Goal: Communication & Community: Answer question/provide support

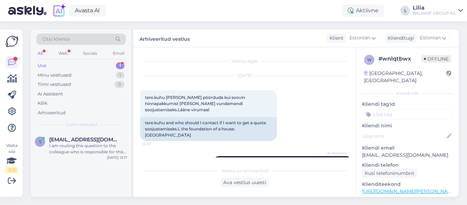
scroll to position [139, 0]
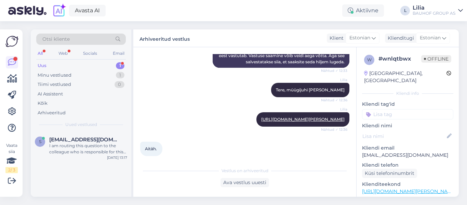
click at [57, 68] on div "Uus 1" at bounding box center [81, 66] width 90 height 10
click at [87, 140] on span "[EMAIL_ADDRESS][DOMAIN_NAME]" at bounding box center [84, 139] width 71 height 6
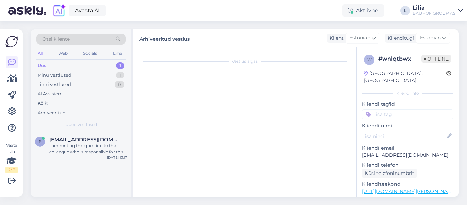
scroll to position [191, 0]
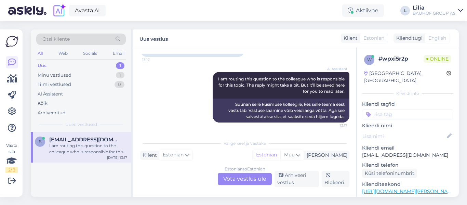
click at [231, 181] on div "Estonian to Estonian Võta vestlus üle" at bounding box center [245, 179] width 54 height 12
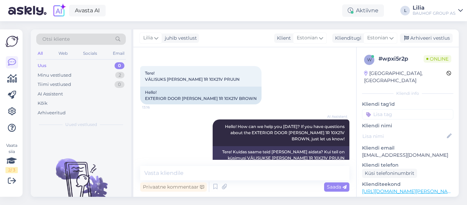
scroll to position [0, 0]
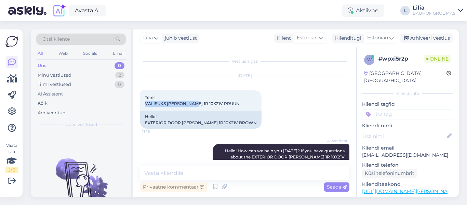
drag, startPoint x: 193, startPoint y: 103, endPoint x: 140, endPoint y: 105, distance: 53.1
click at [140, 105] on div "Vestlus algas [DATE] Tere! VÄLISUKS [PERSON_NAME] 1R 10X21V PRUUN 13:16 Hello! …" at bounding box center [244, 121] width 223 height 149
copy span "VÄLISUKS [PERSON_NAME]"
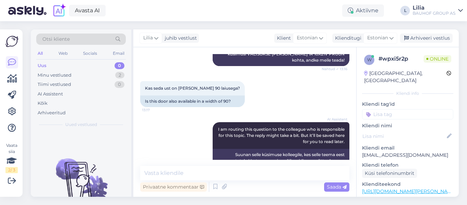
scroll to position [161, 0]
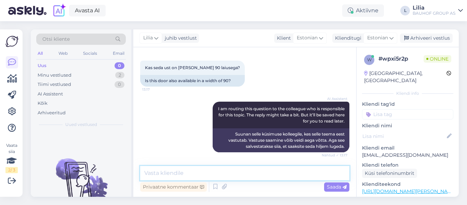
click at [220, 172] on textarea at bounding box center [244, 173] width 209 height 14
click at [223, 174] on textarea "Tere, eritellimusena saab. Päärduge palun müügijuhipoole" at bounding box center [244, 173] width 209 height 14
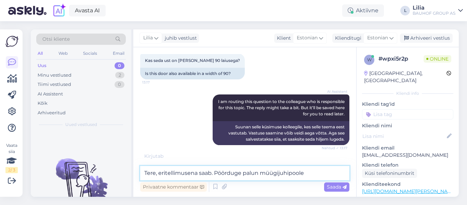
click at [320, 167] on textarea "Tere, eritellimusena saab. Pöörduge palun müügijuhipoole" at bounding box center [244, 173] width 209 height 14
paste textarea "[URL][DOMAIN_NAME][PERSON_NAME]"
type textarea "Tere, eritellimusena saab. Pöörduge palun müügijuhipoole [URL][DOMAIN_NAME][PER…"
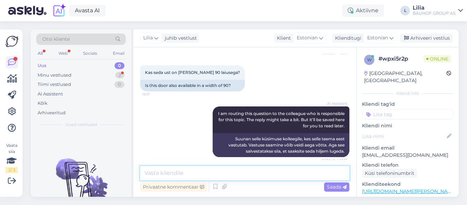
scroll to position [123, 0]
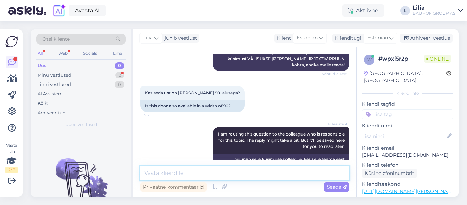
click at [173, 173] on textarea at bounding box center [244, 173] width 209 height 14
click at [72, 73] on div "Minu vestlused 2" at bounding box center [81, 75] width 90 height 10
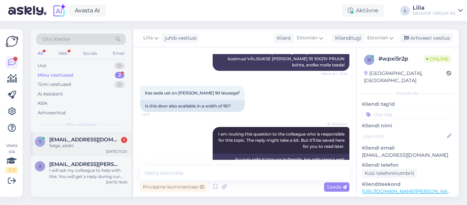
click at [92, 145] on div "Selge, aitäh!" at bounding box center [88, 146] width 78 height 6
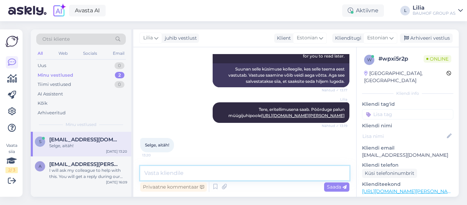
click at [189, 175] on textarea at bounding box center [244, 173] width 209 height 14
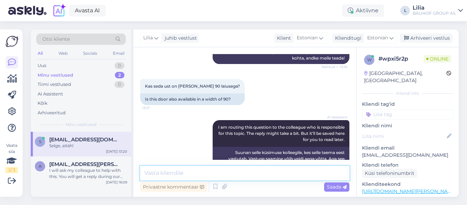
scroll to position [123, 0]
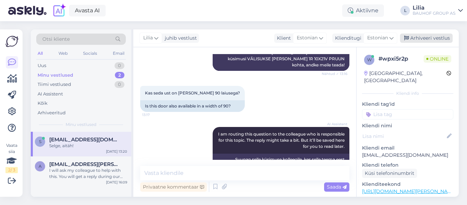
click at [432, 34] on div "Arhiveeri vestlus" at bounding box center [426, 38] width 53 height 9
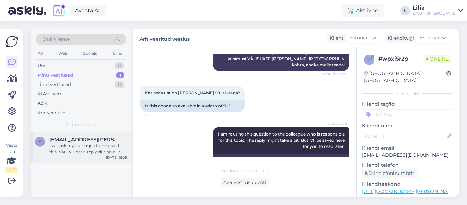
click at [43, 144] on div "A" at bounding box center [40, 141] width 10 height 10
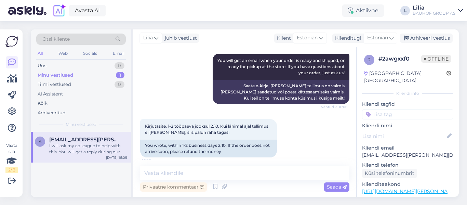
scroll to position [927, 0]
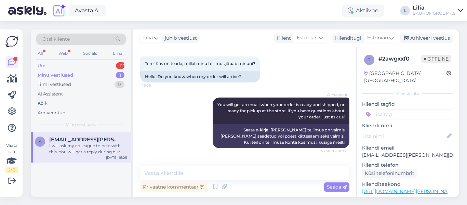
click at [61, 64] on div "Uus 1" at bounding box center [81, 66] width 90 height 10
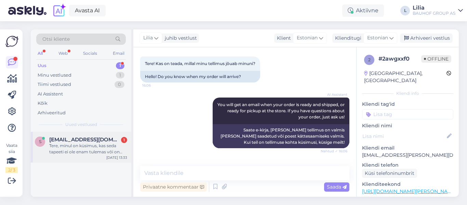
click at [92, 141] on span "[EMAIL_ADDRESS][DOMAIN_NAME]" at bounding box center [84, 139] width 71 height 6
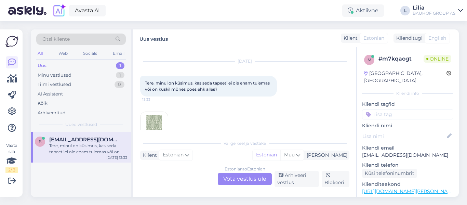
scroll to position [31, 0]
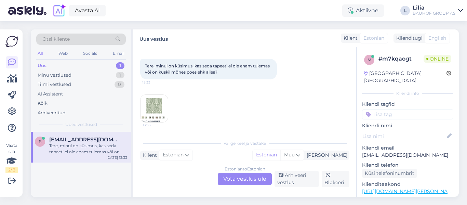
click at [159, 109] on img at bounding box center [154, 108] width 27 height 27
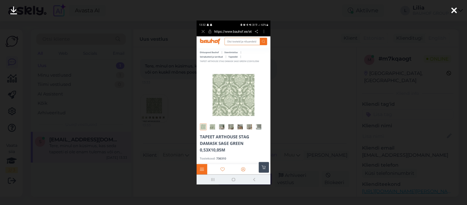
click at [310, 92] on div at bounding box center [233, 102] width 467 height 205
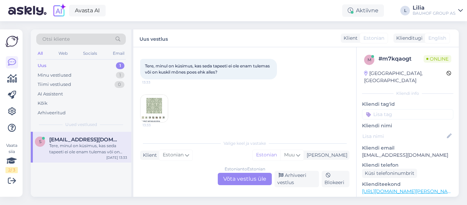
click at [252, 175] on div "Estonian to Estonian Võta vestlus üle" at bounding box center [245, 179] width 54 height 12
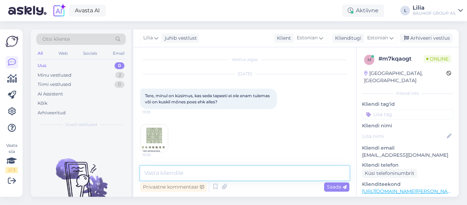
click at [216, 166] on textarea at bounding box center [244, 173] width 209 height 14
type textarea "Tere, ei ole juurde tulemas. Sortimendist väljas"
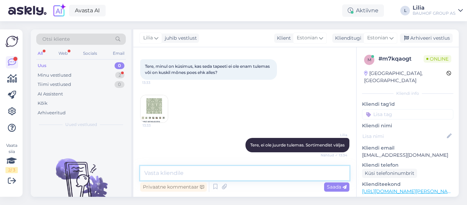
scroll to position [61, 0]
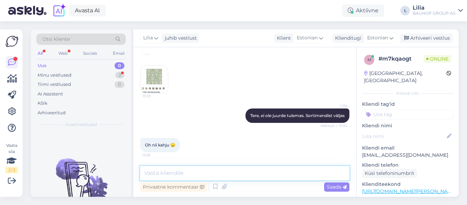
click at [224, 172] on textarea at bounding box center [244, 173] width 209 height 14
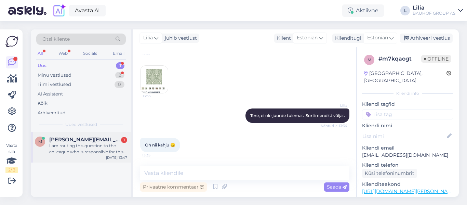
click at [106, 139] on span "[PERSON_NAME][EMAIL_ADDRESS][PERSON_NAME][DOMAIN_NAME]" at bounding box center [84, 139] width 71 height 6
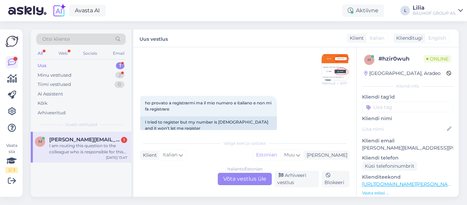
scroll to position [337, 0]
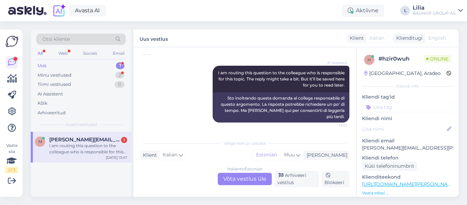
click at [246, 181] on div "Italian to Estonian Võta vestlus üle" at bounding box center [245, 179] width 54 height 12
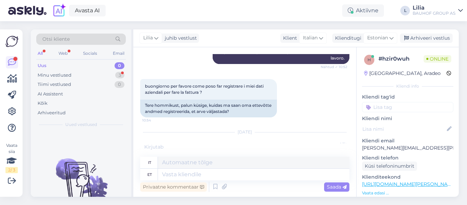
scroll to position [152, 0]
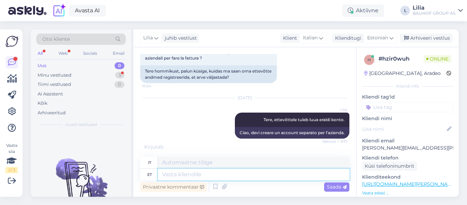
click at [210, 179] on textarea at bounding box center [254, 175] width 192 height 12
type textarea "Saate"
type textarea "Puoi"
type textarea "Saate tellimuse"
type textarea "Ricevi un ordine"
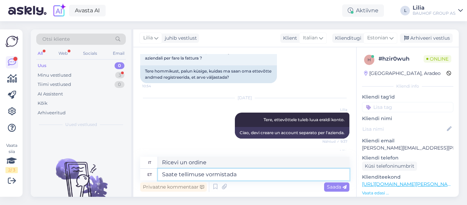
type textarea "Saate tellimuse vormistada"
type textarea "Puoi effettuare un ordine."
type textarea "Saate tellimuse vormistada müügijuhi a"
type textarea "Puoi effettuare un ordine rivolgendoti al responsabile delle vendite."
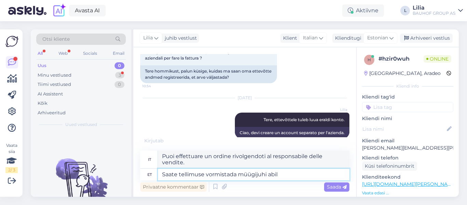
type textarea "Saate tellimuse vormistada müügijuhi abil k"
type textarea "È possibile effettuare un ordine con l'aiuto di un responsabile delle vendite."
type textarea "Saate tellimuse vormistada müügijuhi abil kontakti l"
type textarea "È possibile effettuare un ordine contattando il responsabile delle vendite."
type textarea "Saate tellimuse vormistada müügijuhi abil kontakti leiate s"
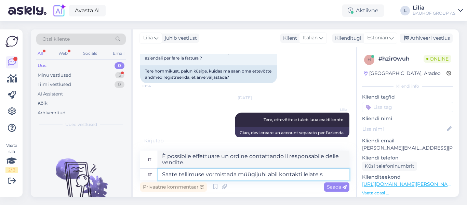
type textarea "È possibile effettuare un ordine con l'aiuto di un responsabile delle vendite; …"
type textarea "Saate tellimuse vormistada müügijuhi abil kontakti leiate siit:"
type textarea "È possibile effettuare un ordine con l'aiuto di un responsabile delle vendite, …"
paste textarea "[URL][DOMAIN_NAME][PERSON_NAME]"
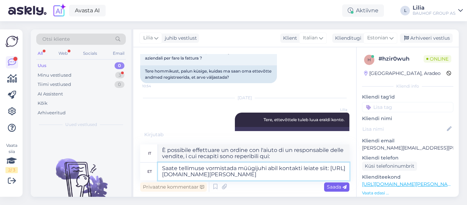
type textarea "Saate tellimuse vormistada müügijuhi abil kontakti leiate siit: [URL][DOMAIN_NA…"
click at [346, 188] on icon at bounding box center [345, 187] width 4 height 4
type textarea "È possibile effettuare un ordine con l'aiuto di un responsabile delle vendite, …"
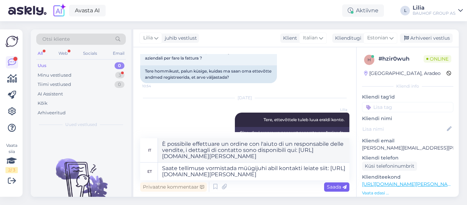
click at [338, 189] on span "Saada" at bounding box center [337, 187] width 20 height 6
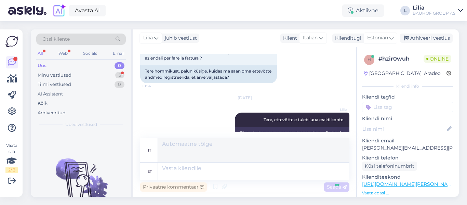
scroll to position [376, 0]
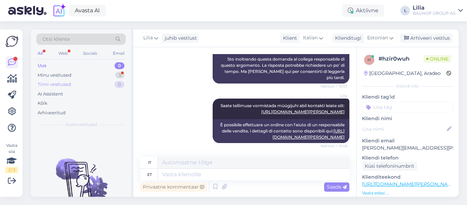
drag, startPoint x: 58, startPoint y: 74, endPoint x: 103, endPoint y: 82, distance: 46.2
click at [58, 74] on div "Minu vestlused" at bounding box center [55, 75] width 34 height 7
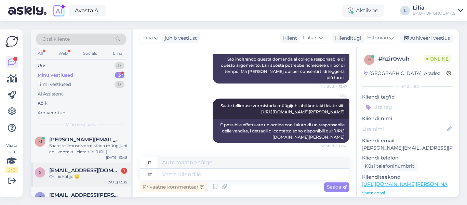
click at [84, 169] on span "[EMAIL_ADDRESS][DOMAIN_NAME]" at bounding box center [84, 170] width 71 height 6
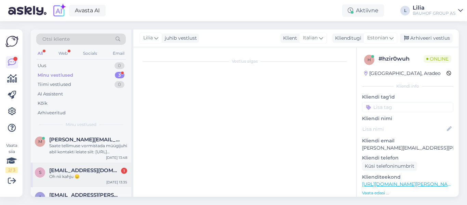
scroll to position [61, 0]
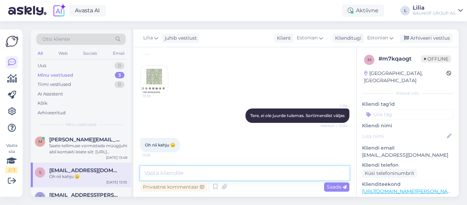
click at [290, 176] on textarea at bounding box center [244, 173] width 209 height 14
click at [426, 38] on div "Arhiveeri vestlus" at bounding box center [426, 38] width 53 height 9
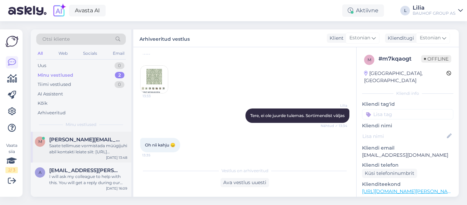
click at [73, 143] on div "Saate tellimuse vormistada müügijuhi abil kontakti leiate siit: [URL][DOMAIN_NA…" at bounding box center [88, 149] width 78 height 12
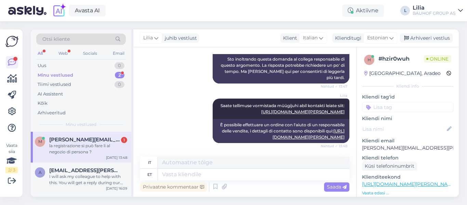
scroll to position [417, 0]
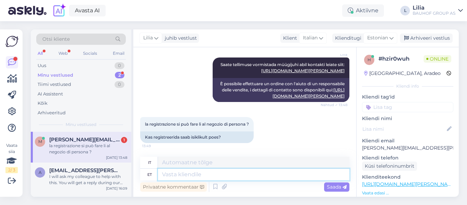
click at [182, 171] on textarea at bounding box center [254, 175] width 192 height 12
type textarea "jah"
type textarea "SÌ"
type textarea "jah"
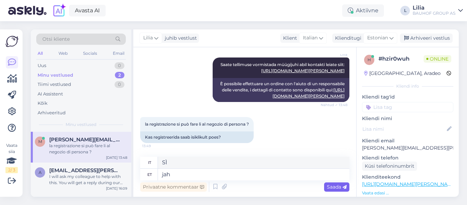
click at [334, 186] on span "Saada" at bounding box center [337, 187] width 20 height 6
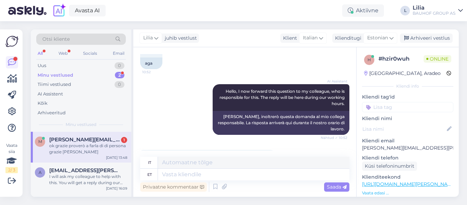
scroll to position [499, 0]
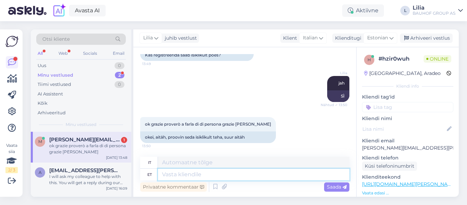
click at [195, 176] on textarea at bounding box center [254, 175] width 192 height 12
type textarea "kena"
type textarea "[PERSON_NAME]"
type textarea "kena päeva!"
type textarea "Buona giornata!"
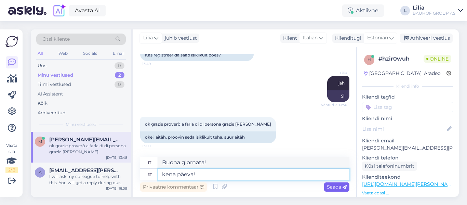
type textarea "kena päeva!"
click at [341, 186] on span "Saada" at bounding box center [337, 187] width 20 height 6
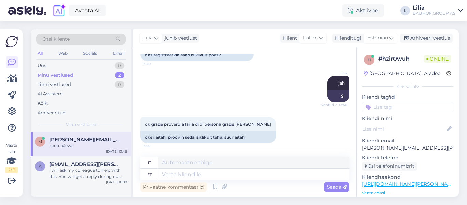
scroll to position [540, 0]
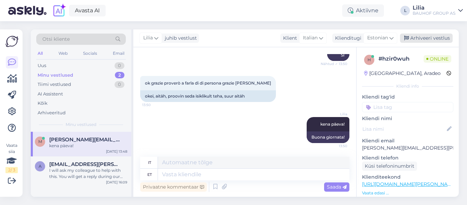
click at [427, 35] on div "Arhiveeri vestlus" at bounding box center [426, 38] width 53 height 9
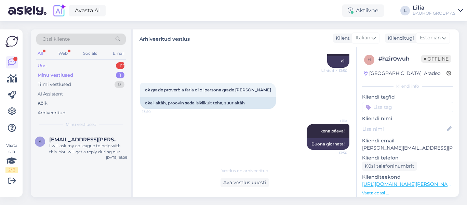
click at [50, 66] on div "Uus 1" at bounding box center [81, 66] width 90 height 10
click at [64, 61] on div "Uus 1" at bounding box center [81, 66] width 90 height 10
click at [110, 152] on div "Kuka voi hakea tavarat ? Joku toinen henkilö ?" at bounding box center [88, 149] width 78 height 12
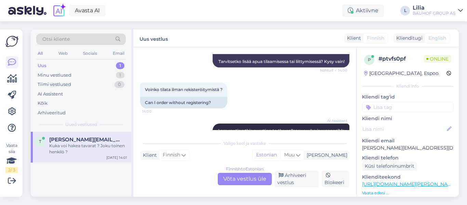
scroll to position [209, 0]
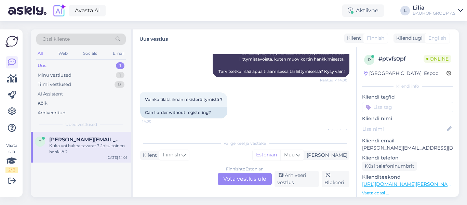
click at [260, 178] on div "Finnish to Estonian Võta vestlus üle" at bounding box center [245, 179] width 54 height 12
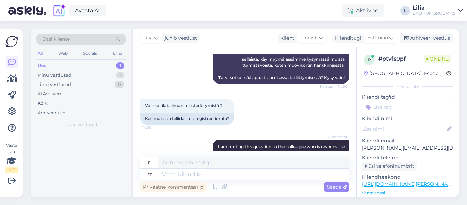
scroll to position [215, 0]
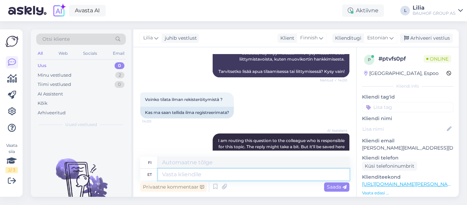
click at [230, 173] on textarea at bounding box center [254, 175] width 192 height 12
type textarea "Tere"
type textarea "Hei"
type textarea "Tere,"
type textarea "Hei,"
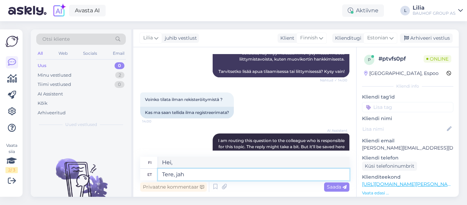
type textarea "Tere, jah"
type textarea "Hei, kyllä"
type textarea "Tere, jah edastage"
type textarea "Hei, kyllä, lähetäthän eteenpäin"
type textarea "Tere, jah edastage tellimuse"
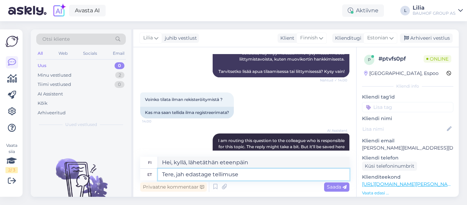
type textarea "Hei, kyllä, tee tilauksesi."
type textarea "Tere, jah edastage tellimuse numbri n"
type textarea "Hei, kyllä, [PERSON_NAME] tilausnumero"
type textarea "Tere, jah edastage tellimuse numbri ning"
type textarea "Hei, kyllä, ilmoitathan tilausnumeron ja"
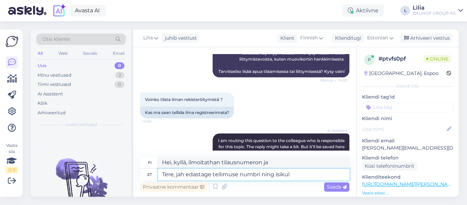
type textarea "Tere, jah edastage tellimuse numbri ning isikul p"
type textarea "Hei, kyllä, ilmoitathan tilausnumeron ja henkilön."
type textarea "Tere, jah edastage tellimuse numbri ning isikul peaks"
type textarea "Hei, kyllä, ilmoitathan tilausnumeron, niin henkilön tulisi"
type textarea "Tere, jah edastage tellimuse numbri ning isikul peaks olema ka"
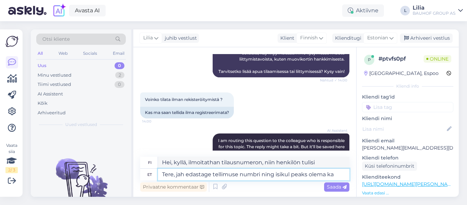
type textarea "Hei, kyllä, [PERSON_NAME] tilausnumero, niin henkilöllä pitäisi olla"
type textarea "Tere, jah edastage tellimuse numbri ning isikul peaks olema kaasas"
type textarea "Hei, kyllä, [PERSON_NAME] tilausnumero, niin henkilöllä tulisi olla se mukanaan."
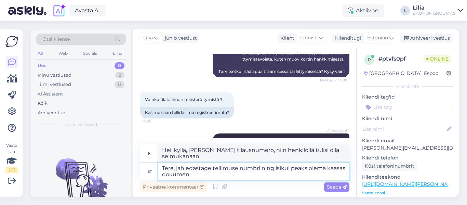
type textarea "Tere, jah edastage tellimuse numbri ning isikul peaks olema kaasas dokument"
type textarea "Hei, kyllä, [PERSON_NAME] tilausnumero, niin henkilöllä tulisi olla asiakirja m…"
type textarea "Tere, jah edastage tellimuse numbri ning isikul peaks olema kaasas dokument end…"
type textarea "Hei, kyllä, [PERSON_NAME] tilausnumero ja henkilöllä tulee olla oma asiakirja m…"
type textarea "Tere, jah edastage tellimuse numbri ning isikul peaks olema kaasas dokument end…"
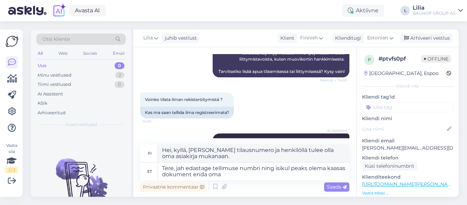
drag, startPoint x: 334, startPoint y: 183, endPoint x: 336, endPoint y: 179, distance: 4.1
click at [334, 183] on div "Saada" at bounding box center [336, 186] width 25 height 9
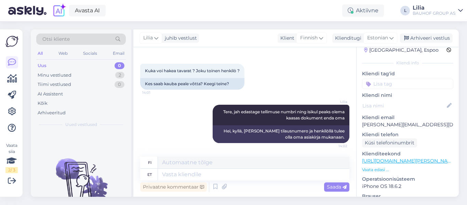
scroll to position [34, 0]
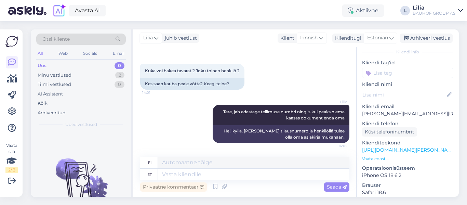
click at [58, 69] on div "Uus 0" at bounding box center [81, 66] width 90 height 10
click at [62, 77] on div "Minu vestlused" at bounding box center [55, 75] width 34 height 7
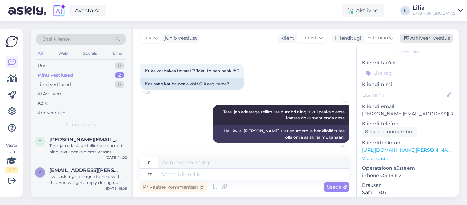
click at [431, 39] on div "Arhiveeri vestlus" at bounding box center [426, 38] width 53 height 9
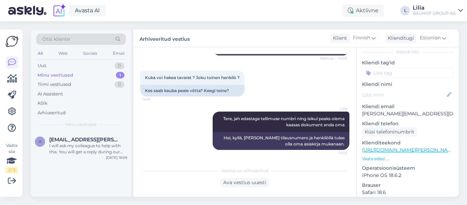
scroll to position [276, 0]
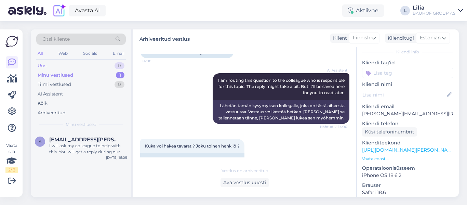
click at [52, 61] on div "Uus 0" at bounding box center [81, 66] width 90 height 10
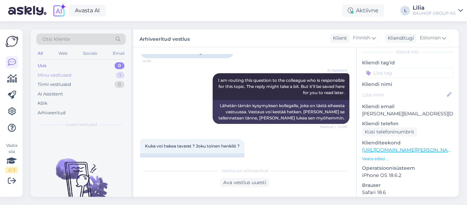
click at [67, 73] on div "Minu vestlused" at bounding box center [55, 75] width 34 height 7
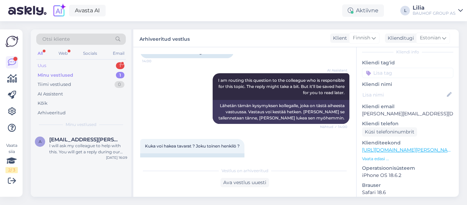
click at [49, 67] on div "Uus 1" at bounding box center [81, 66] width 90 height 10
click at [83, 161] on div "Y [EMAIL_ADDRESS][DOMAIN_NAME] Your order will be ready for pickup in 4 hours a…" at bounding box center [81, 147] width 101 height 31
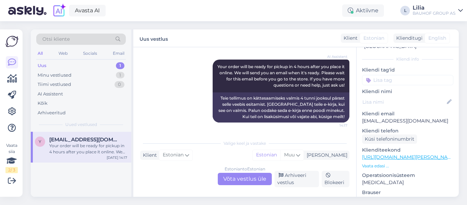
scroll to position [183, 0]
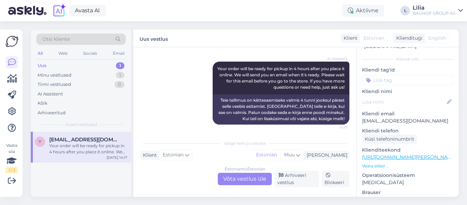
click at [95, 135] on div "Y [EMAIL_ADDRESS][DOMAIN_NAME] Your order will be ready for pickup in 4 hours a…" at bounding box center [81, 147] width 101 height 31
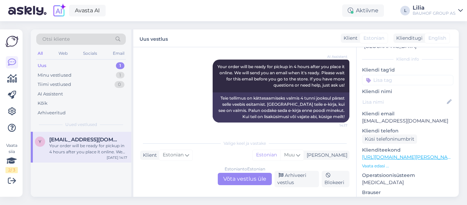
scroll to position [116, 0]
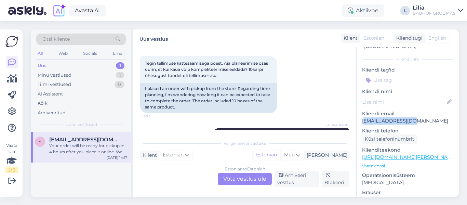
drag, startPoint x: 418, startPoint y: 114, endPoint x: 364, endPoint y: 114, distance: 53.7
click at [364, 117] on p "[EMAIL_ADDRESS][DOMAIN_NAME]" at bounding box center [407, 120] width 91 height 7
click at [419, 117] on p "[EMAIL_ADDRESS][DOMAIN_NAME]" at bounding box center [407, 120] width 91 height 7
drag, startPoint x: 417, startPoint y: 114, endPoint x: 358, endPoint y: 116, distance: 58.9
click at [358, 116] on div "b # bcoz1mvv Offline [GEOGRAPHIC_DATA], [GEOGRAPHIC_DATA] info Kliendi tag'id K…" at bounding box center [408, 157] width 102 height 288
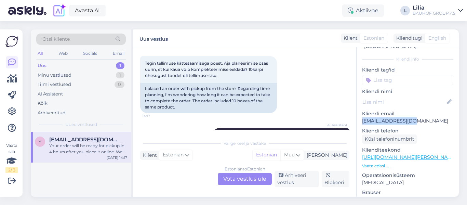
copy p "[EMAIL_ADDRESS][DOMAIN_NAME]"
click at [245, 179] on div "Estonian to Estonian Võta vestlus üle" at bounding box center [245, 179] width 54 height 12
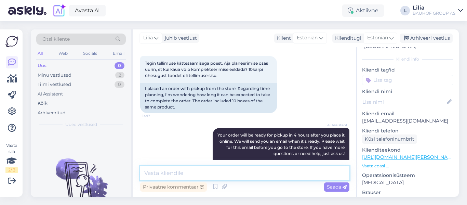
click at [230, 174] on textarea at bounding box center [244, 173] width 209 height 14
type textarea "Tere, oleneb kauplusest"
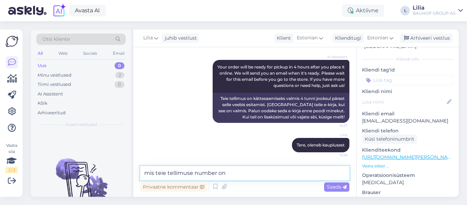
type textarea "mis teie tellimuse number on?"
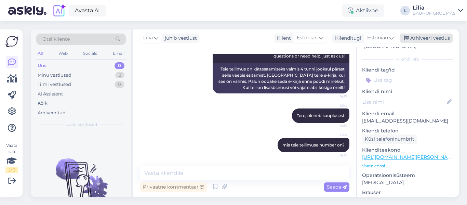
click at [428, 39] on div "Arhiveeri vestlus" at bounding box center [426, 38] width 53 height 9
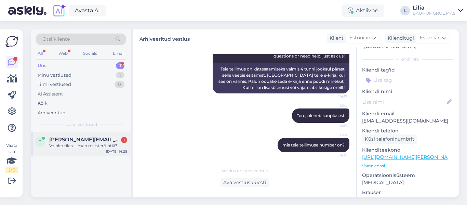
click at [87, 139] on span "[PERSON_NAME][EMAIL_ADDRESS][DOMAIN_NAME]" at bounding box center [84, 139] width 71 height 6
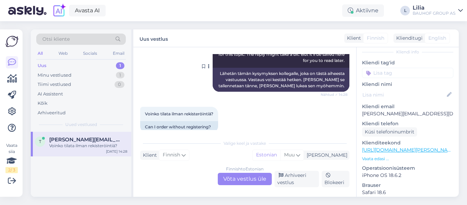
scroll to position [513, 0]
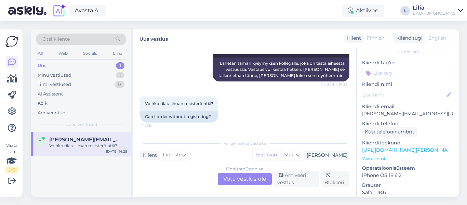
click at [232, 179] on div "Finnish to Estonian Võta vestlus üle" at bounding box center [245, 179] width 54 height 12
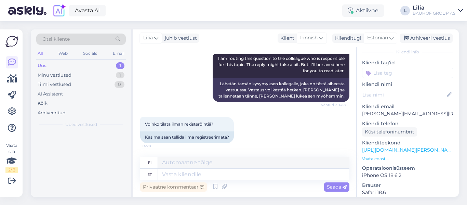
scroll to position [499, 0]
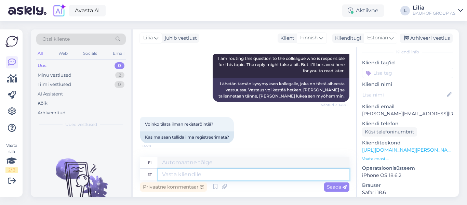
click at [204, 174] on textarea at bounding box center [254, 175] width 192 height 12
type textarea "Tere,"
type textarea "Hei,"
type textarea "Tere, jah s"
type textarea "Hei, kyllä"
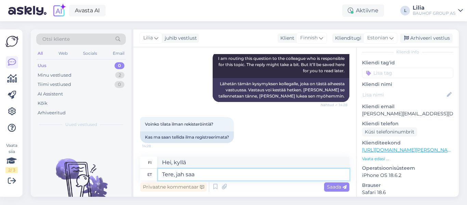
type textarea "Tere, jah saab"
type textarea "Hei, kyllä ​​voit."
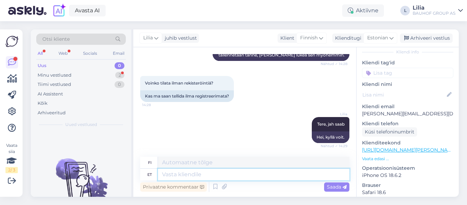
scroll to position [581, 0]
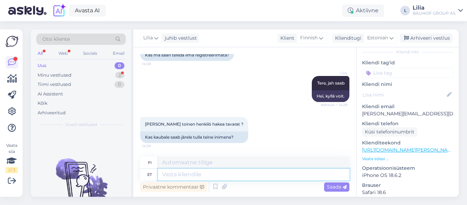
click at [196, 176] on textarea at bounding box center [254, 175] width 192 height 12
type textarea "jah"
type textarea "kyllä"
type textarea "jah,"
type textarea "kyllä,"
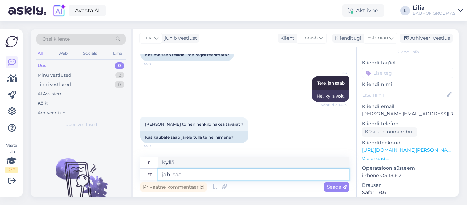
type textarea "jah, saat"
type textarea "kyllä, lähetä"
type textarea "jah, saate"
type textarea "kyllä, [PERSON_NAME]"
type textarea "jah, saate [PERSON_NAME]"
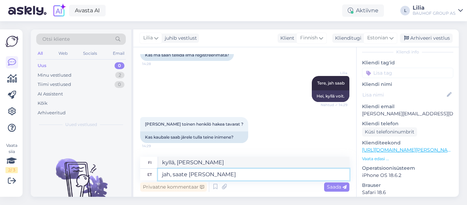
type textarea "kyllä, [PERSON_NAME] antaa sen hänelle"
type textarea "jah, saate talle edastada"
type textarea "kyllä, [PERSON_NAME] lähettää sen hänelle"
type textarea "jah, saate talle edastada tellimuse n"
type textarea "kyllä, [PERSON_NAME] välittää tilauksen hänelle"
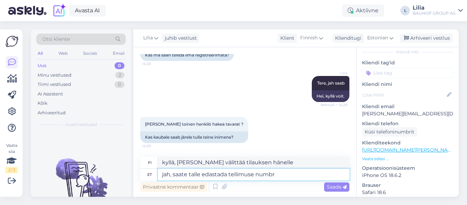
type textarea "jah, saate talle edastada tellimuse numbri"
type textarea "kyllä, [PERSON_NAME] antaa hänelle tilausnumeron"
type textarea "jah, saate talle edastada tellimuse numbri ning teavita"
type textarea "kyllä, [PERSON_NAME] antaa hänelle tilausnumeron"
type textarea "jah, saate talle edastada tellimuse numbri ning teavitad"
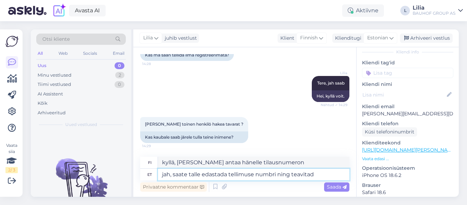
type textarea "kyllä, [PERSON_NAME] antaa hänelle tilausnumeron ja ilmoittaa hänelle"
type textarea "jah, saate talle edastada tellimuse numbri ning teavitada se"
type textarea "kyllä, [PERSON_NAME] antaa hänelle tilausnumeron ja ilmoittaa siitä turvallisuu…"
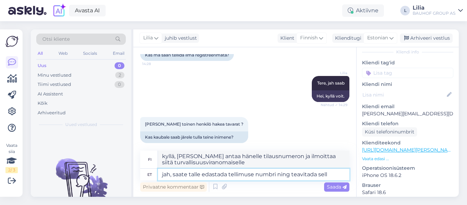
type textarea "jah, saate talle edastada tellimuse numbri ning teavitada selle"
type textarea "kyllä, [PERSON_NAME] antaa hänelle tilausnumeron ja ilmoittaa hänelle"
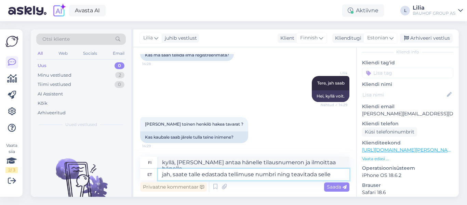
type textarea "jah, saate talle edastada tellimuse numbri ning teavitada selles"
type textarea "kyllä, [PERSON_NAME] antaa hänelle tilausnumeron ja ilmoittaa hänelle siinä"
type textarea "jah, saate talle edastada tellimuse numbri ning teavitada sellest"
type textarea "kyllä, [PERSON_NAME] antaa [PERSON_NAME] tilausnumeron ja ilmoittaa [PERSON_NAM…"
type textarea "jah, saate talle edastada tellimuse numbri ning teavitada"
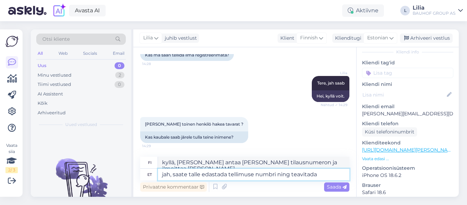
type textarea "kyllä, [PERSON_NAME] antaa hänelle tilausnumeron ja ilmoittaa hänelle"
type textarea "jah, saate talle edastada tellimuse numbri ning teavitada kes t"
type textarea "kyllä, [PERSON_NAME] antaa hänelle tilausnumeron ja kertoa [PERSON_NAME]"
type textarea "jah, saate talle edastada tellimuse numbri ning teavitada kes tuleb"
type textarea "kyllä, [PERSON_NAME] antaa [PERSON_NAME] tilausnumeron ja ilmoittaa kuka on tul…"
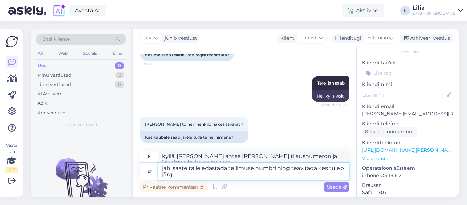
type textarea "jah, saate talle edastada tellimuse numbri ning teavitada kes tuleb järgi"
type textarea "kyllä, [PERSON_NAME] antaa [PERSON_NAME] tilausnumeron ja kertoa kuka sen noutaa"
type textarea "jah, saate talle edastada tellimuse numbri ning teavitada kes tuleb järgi aadre…"
type textarea "kyllä, [PERSON_NAME] antaa [PERSON_NAME] tilausnumeron ja ilmoittaa kuka noutaa…"
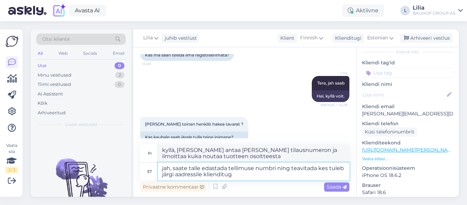
type textarea "jah, saate talle edastada tellimuse numbri ning teavitada kes tuleb järgi aadre…"
type textarea "kyllä, [PERSON_NAME] antaa [PERSON_NAME] tilausnumeron ja kertoa, kuka noutaa s…"
type textarea "jah, saate talle edastada tellimuse numbri ning teavitada kes tuleb järgi aadre…"
type textarea "kyllä, [PERSON_NAME] lähettää [PERSON_NAME] tilausnumeron ja ilmoittaa [PERSON_…"
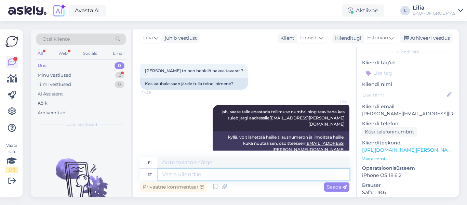
scroll to position [675, 0]
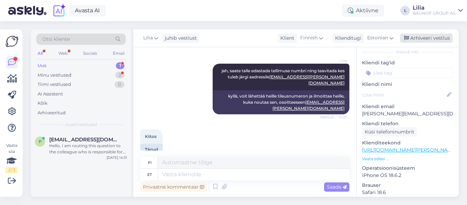
click at [425, 37] on div "Arhiveeri vestlus" at bounding box center [426, 38] width 53 height 9
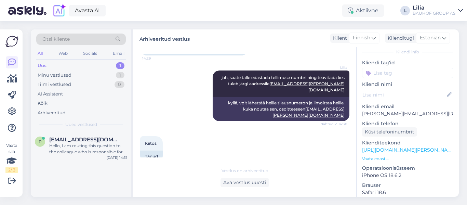
click at [77, 66] on div "Uus 1" at bounding box center [81, 66] width 90 height 10
click at [77, 138] on span "[EMAIL_ADDRESS][DOMAIN_NAME]" at bounding box center [84, 139] width 71 height 6
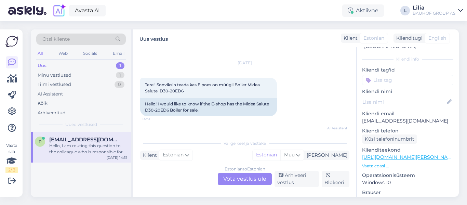
scroll to position [3, 0]
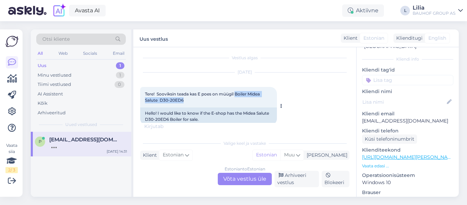
drag, startPoint x: 185, startPoint y: 101, endPoint x: 236, endPoint y: 93, distance: 51.8
click at [236, 93] on div "Tere! Sooviksin teada kas E poes on müügil Boiler Midea Salute D30-20ED6 14:31" at bounding box center [208, 97] width 137 height 21
copy span "Boiler Midea Salute D30-20ED6"
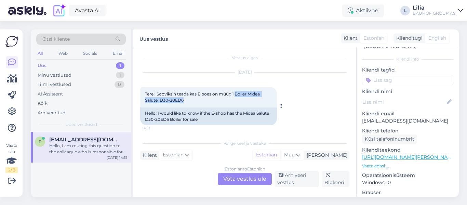
copy span "Boiler Midea Salute D30-20ED6"
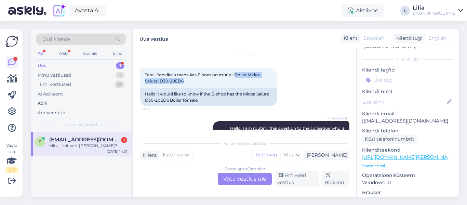
scroll to position [10, 0]
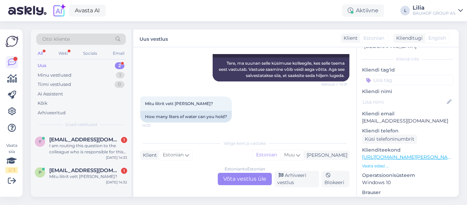
click at [244, 177] on div "Estonian to Estonian Võta vestlus üle" at bounding box center [245, 179] width 54 height 12
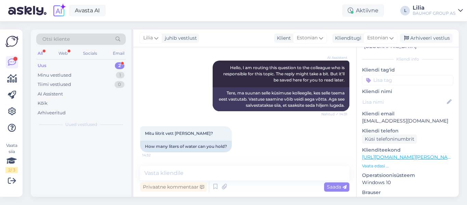
scroll to position [83, 0]
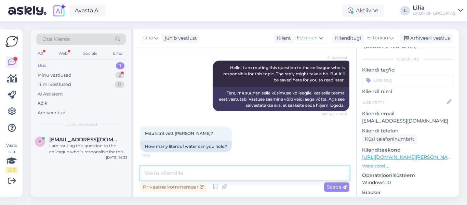
click at [226, 177] on textarea at bounding box center [244, 173] width 209 height 14
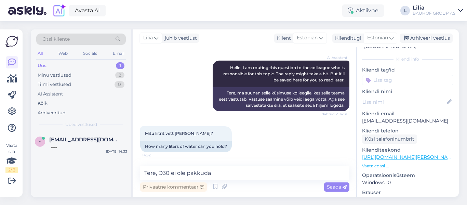
click at [277, 137] on div "Mitu liitrit vett [PERSON_NAME]? 14:32 How many liters of water can you hold?" at bounding box center [244, 139] width 209 height 41
click at [252, 172] on textarea "Tere, D30 ei ole pakkuda" at bounding box center [244, 173] width 209 height 14
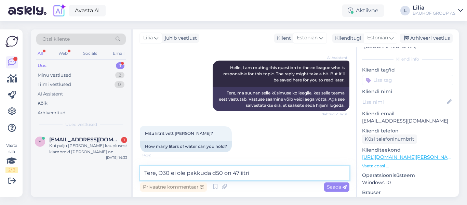
type textarea "Tere, D30 ei ole pakkuda d50 on 47liitrit"
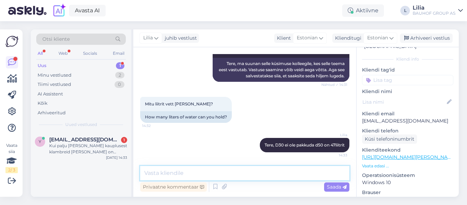
click at [271, 176] on textarea at bounding box center [244, 173] width 209 height 14
paste textarea "[URL][DOMAIN_NAME][PERSON_NAME]"
type textarea "[URL][DOMAIN_NAME][PERSON_NAME]"
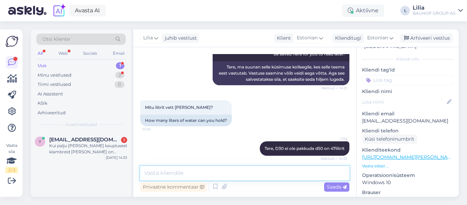
scroll to position [178, 0]
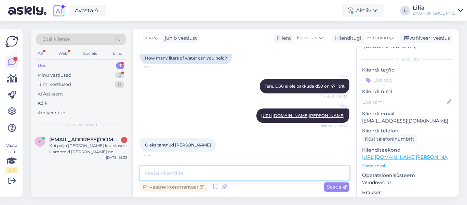
click at [212, 177] on textarea at bounding box center [244, 173] width 209 height 14
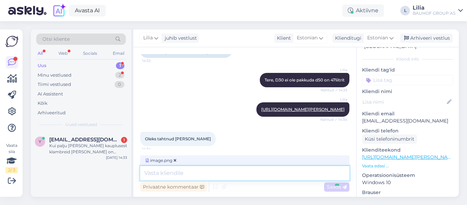
scroll to position [221, 0]
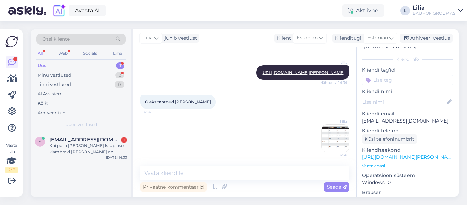
click at [340, 139] on img at bounding box center [335, 138] width 27 height 27
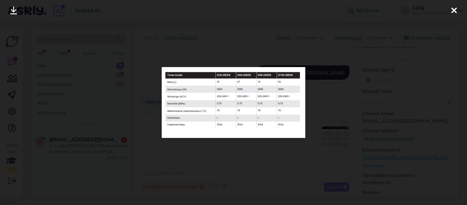
drag, startPoint x: 458, startPoint y: 11, endPoint x: 449, endPoint y: 15, distance: 9.6
click at [457, 11] on div at bounding box center [454, 11] width 14 height 22
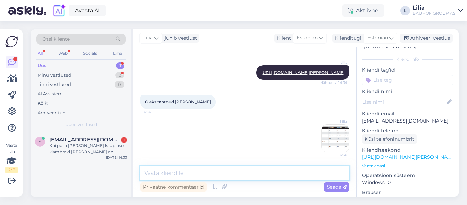
click at [197, 174] on textarea at bounding box center [244, 173] width 209 height 14
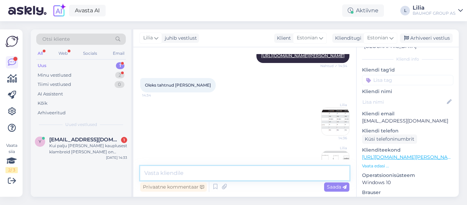
scroll to position [264, 0]
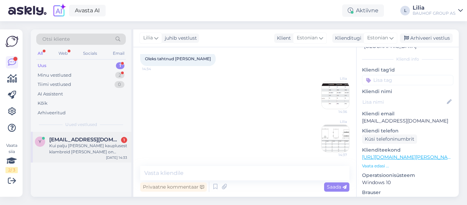
click at [89, 147] on div "Kui palju [PERSON_NAME] kauplusest klambreid [PERSON_NAME] on võimalik?" at bounding box center [88, 149] width 78 height 12
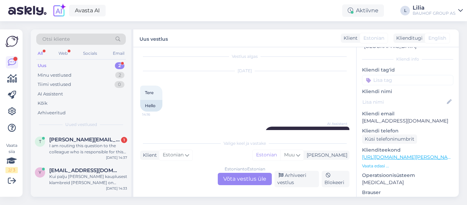
scroll to position [0, 0]
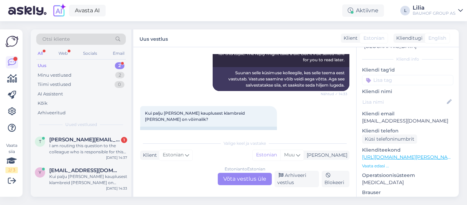
click at [252, 177] on div "Estonian to Estonian Võta vestlus üle" at bounding box center [245, 179] width 54 height 12
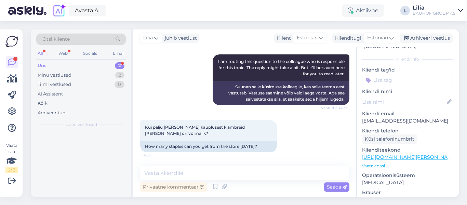
scroll to position [499, 0]
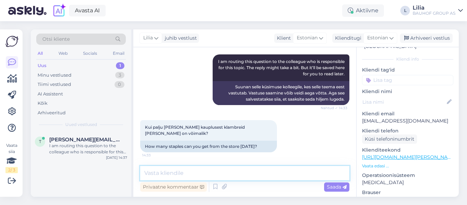
click at [219, 168] on textarea at bounding box center [244, 173] width 209 height 14
type textarea "Uurime laost"
click at [330, 188] on span "Saada" at bounding box center [337, 187] width 20 height 6
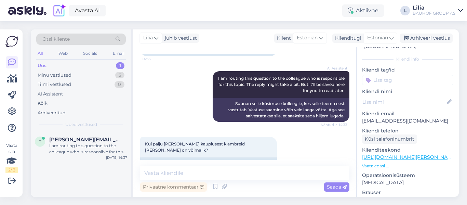
scroll to position [392, 0]
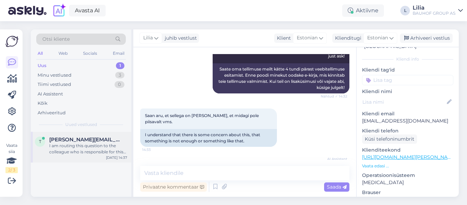
click at [100, 145] on div "I am routing this question to the colleague who is responsible for this topic. …" at bounding box center [88, 149] width 78 height 12
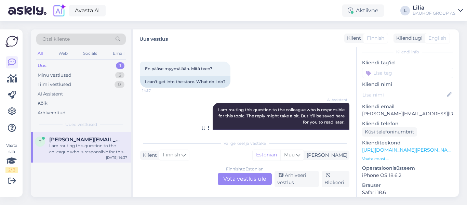
scroll to position [1096, 0]
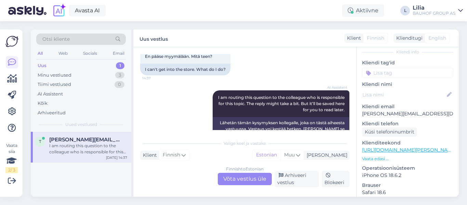
click at [258, 178] on div "Finnish to Estonian Võta vestlus üle" at bounding box center [245, 179] width 54 height 12
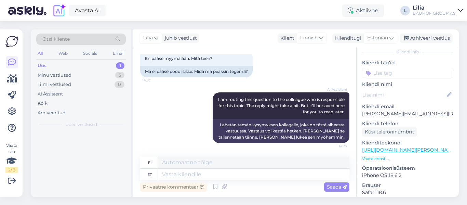
scroll to position [1075, 0]
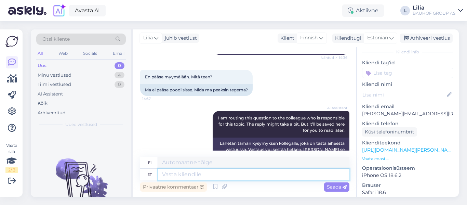
click at [236, 178] on textarea at bounding box center [254, 175] width 192 height 12
type textarea "Saate"
type textarea "[PERSON_NAME]"
type textarea "Saate kõ"
type textarea "[PERSON_NAME] kuulla"
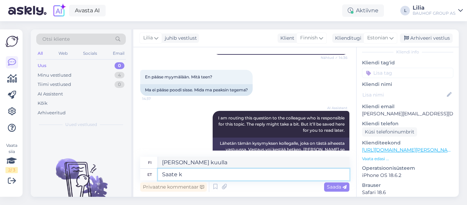
type textarea "Saate kü"
type textarea "[PERSON_NAME]"
type textarea "Saate küs"
type textarea "[PERSON_NAME] kysyä"
type textarea "Saate küsida hinnapakkumist"
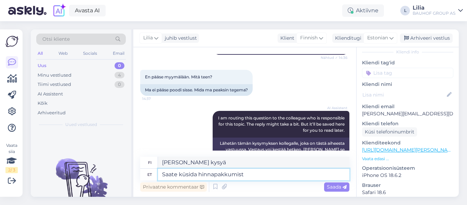
type textarea "[PERSON_NAME] pyytää tarjouksen."
type textarea "Saate küsida hinnapakkumist müüg"
type textarea "[PERSON_NAME] pyytää tarjouksen myynnistä."
type textarea "Saate küsida hinnapakkumist müügijuhi k"
type textarea "[PERSON_NAME] pyytää tarjouksen myyntipäälliköltä."
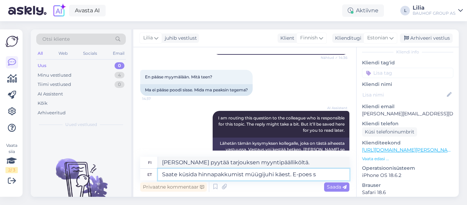
type textarea "Saate küsida hinnapakkumist müügijuhi käest. E-poes sa"
type textarea "[PERSON_NAME] pyytää tarjouksen myyntipäälliköltä. Verkkokaupassa"
type textarea "Saate küsida hinnapakkumist müügijuhi käest. E-poes saab"
type textarea "[PERSON_NAME] pyytää tarjouksen myyntipäälliköltä. Verkkokaupassa [PERSON_NAME]"
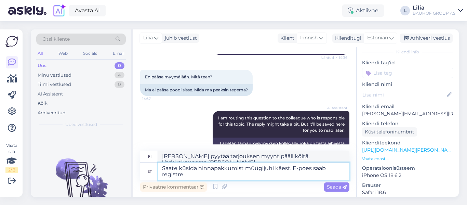
scroll to position [1082, 0]
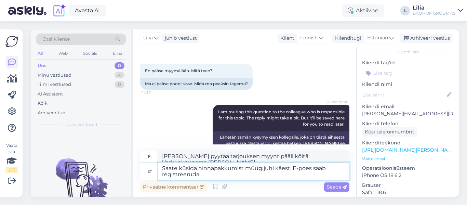
type textarea "Saate küsida hinnapakkumist müügijuhi käest. E-poes saab registreeruda v"
type textarea "[PERSON_NAME] pyytää tarjouksen myyntipäälliköltä. [PERSON_NAME] rekisteröityä …"
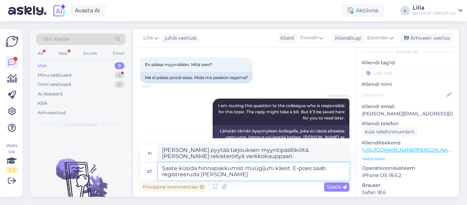
type textarea "Saate küsida hinnapakkumist müügijuhi käest. E-poes saab registreeruda [PERSON_…"
type textarea "[PERSON_NAME] pyytää tarjouksen myyntipäälliköltä. [PERSON_NAME] rekisteröityä …"
type textarea "Saate küsida hinnapakkumist müügijuhi käest. E-poes saab registreeruda [PERSON_…"
type textarea "[PERSON_NAME] pyytää tarjouksen myyntipäälliköltä. Vain Eeed voi rekisteröityä …"
type textarea "Saate küsida hinnapakkumist müügijuhi käest. E-poes saab registreeruda [PERSON_…"
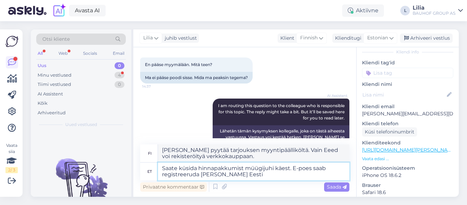
type textarea "[PERSON_NAME] pyytää tarjouksen myyntipäälliköltä. Vain virolaiset voivat rekis…"
type textarea "Saate küsida hinnapakkumist müügijuhi käest. E-poes saab registreeruda vaid Ees…"
type textarea "Voit pyytää tarjouksen myyntipäälliköltä. Verkkokauppaan voi rekisteröityä vain…"
type textarea "Saate küsida hinnapakkumist müügijuhi käest. E-poes saab registreeruda vaid Ees…"
click at [333, 187] on span "Saada" at bounding box center [337, 187] width 20 height 6
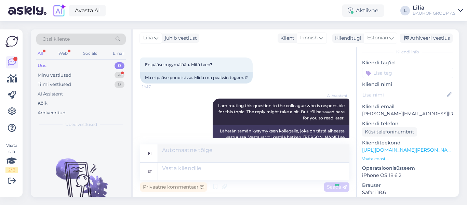
scroll to position [1129, 0]
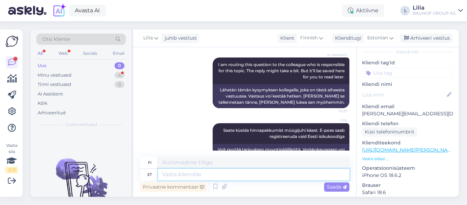
click at [253, 173] on textarea at bounding box center [254, 175] width 192 height 12
paste textarea "[URL][DOMAIN_NAME][PERSON_NAME]"
type textarea "[URL][DOMAIN_NAME][PERSON_NAME]"
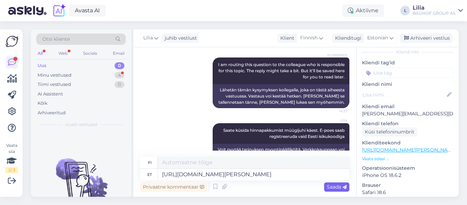
click at [334, 184] on span "Saada" at bounding box center [337, 187] width 20 height 6
type textarea "[URL][DOMAIN_NAME][PERSON_NAME]"
click at [327, 186] on span "Saada" at bounding box center [337, 187] width 20 height 6
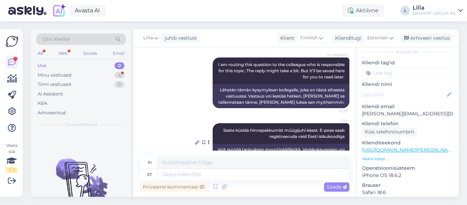
scroll to position [1170, 0]
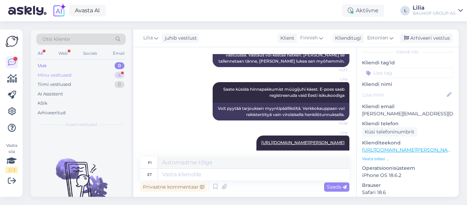
click at [63, 73] on div "Minu vestlused" at bounding box center [55, 75] width 34 height 7
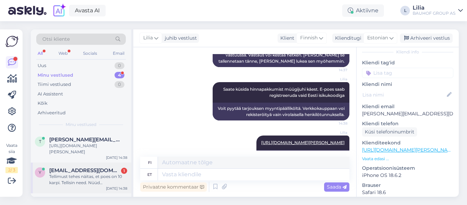
click at [76, 172] on span "[EMAIL_ADDRESS][DOMAIN_NAME]" at bounding box center [84, 170] width 71 height 6
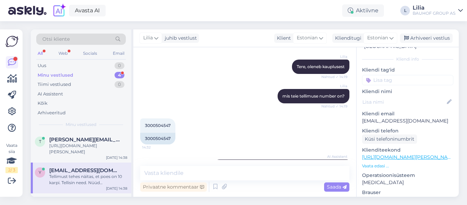
scroll to position [256, 0]
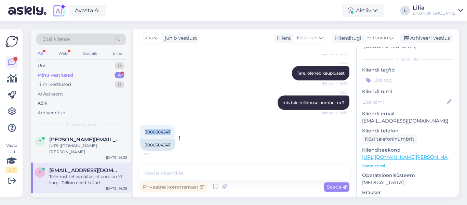
drag, startPoint x: 171, startPoint y: 133, endPoint x: 167, endPoint y: 131, distance: 4.3
click at [142, 135] on div "3000504547 14:32" at bounding box center [157, 132] width 35 height 14
copy span "3000504547"
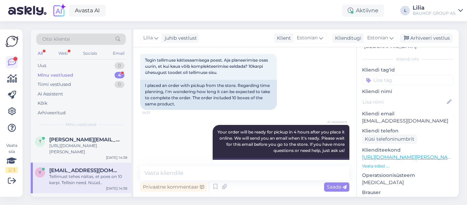
scroll to position [85, 0]
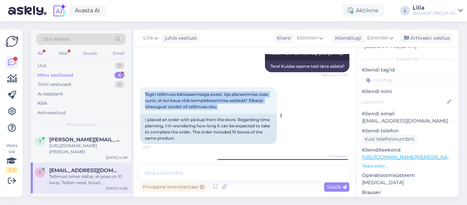
drag, startPoint x: 227, startPoint y: 105, endPoint x: 145, endPoint y: 93, distance: 82.6
click at [145, 93] on div "Tegin tellimuse kättesaamisega poest. Aja planeerimise osas uurin, et kui kaua …" at bounding box center [208, 100] width 137 height 27
copy span "Tegin tellimuse kättesaamisega poest. Aja planeerimise osas uurin, et kui kaua …"
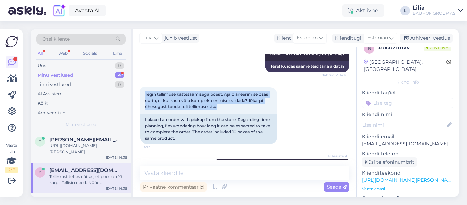
scroll to position [0, 0]
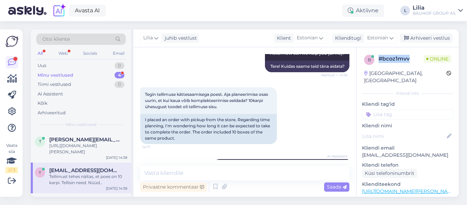
drag, startPoint x: 411, startPoint y: 60, endPoint x: 376, endPoint y: 59, distance: 35.9
click at [376, 59] on div "b # bcoz1mvv Online" at bounding box center [407, 60] width 87 height 10
copy div "# bcoz1mvv"
click at [64, 144] on div "[URL][DOMAIN_NAME][PERSON_NAME]" at bounding box center [88, 149] width 78 height 12
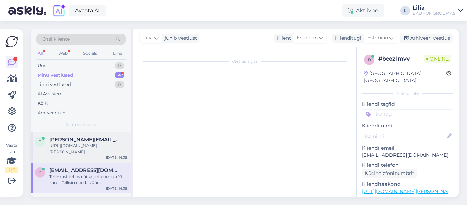
scroll to position [1170, 0]
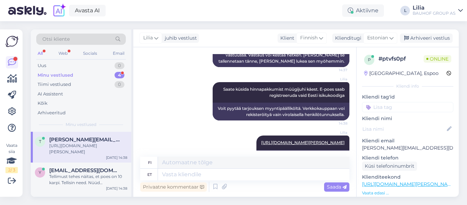
drag, startPoint x: 445, startPoint y: 36, endPoint x: 390, endPoint y: 58, distance: 58.8
click at [445, 36] on div "Arhiveeri vestlus" at bounding box center [426, 38] width 53 height 9
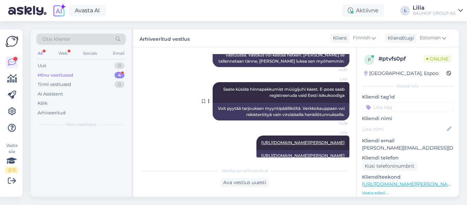
scroll to position [1163, 0]
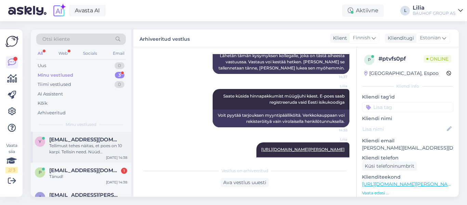
click at [105, 146] on div "Tellimust tehes näitas, et poes on 10 karpi. Tellisin need. Nüüd [PERSON_NAME],…" at bounding box center [88, 149] width 78 height 12
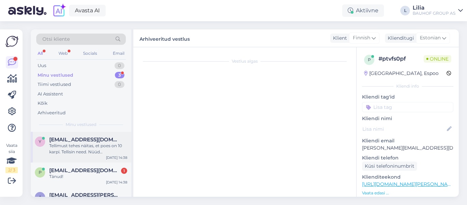
scroll to position [564, 0]
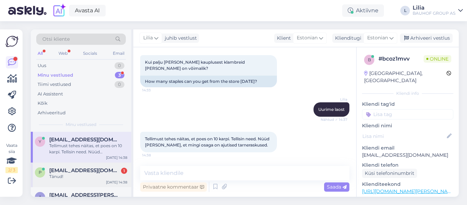
click at [100, 164] on div "P [EMAIL_ADDRESS][DOMAIN_NAME] 1 Tänud! [DATE] 14:38" at bounding box center [81, 174] width 101 height 25
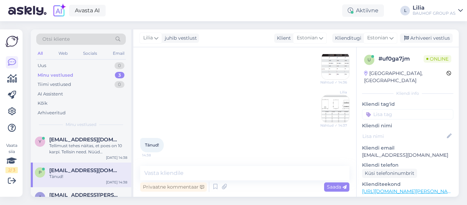
scroll to position [293, 0]
click at [242, 175] on textarea at bounding box center [244, 173] width 209 height 14
click at [447, 41] on div "Arhiveeri vestlus" at bounding box center [426, 38] width 53 height 9
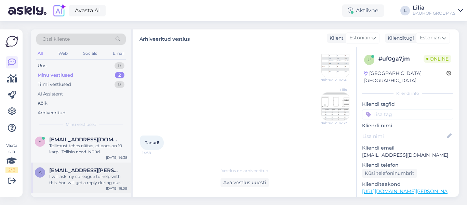
click at [75, 175] on div "I will ask my colleague to help with this. You will get a reply during our work…" at bounding box center [88, 179] width 78 height 12
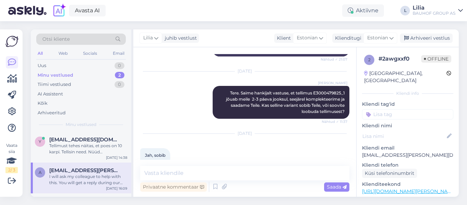
scroll to position [756, 0]
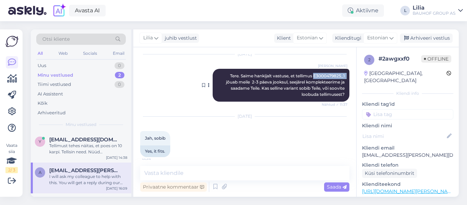
drag, startPoint x: 342, startPoint y: 76, endPoint x: 309, endPoint y: 75, distance: 33.2
click at [309, 75] on span "Tere. Saime hankijalt vastuse, et tellimus E3000479825_1 jõuab meile 2-3 päeva …" at bounding box center [286, 85] width 121 height 24
copy span "E3000479825_1"
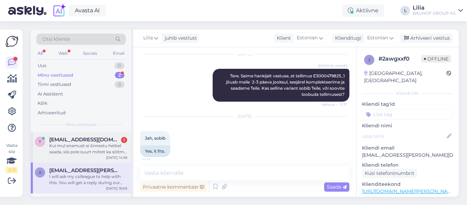
click at [79, 143] on div "Kui mul enamust ei õnnestu hetkel saada, siis pole suurt mõtet ka sõitma hakata…" at bounding box center [88, 149] width 78 height 12
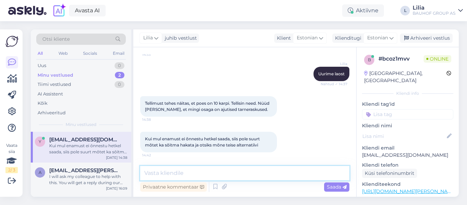
click at [251, 172] on textarea at bounding box center [244, 173] width 209 height 14
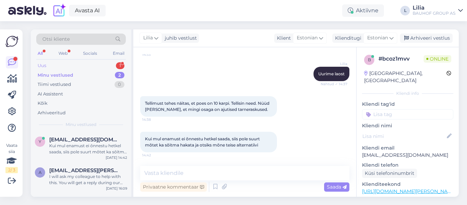
click at [52, 62] on div "Uus 1" at bounding box center [81, 66] width 90 height 10
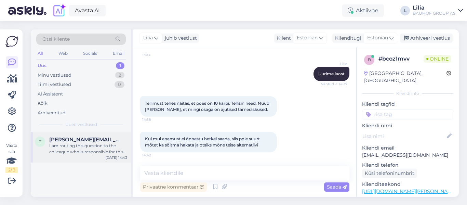
click at [82, 144] on div "I am routing this question to the colleague who is responsible for this topic. …" at bounding box center [88, 149] width 78 height 12
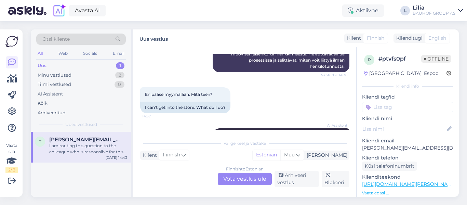
scroll to position [1058, 0]
click at [435, 38] on span "English" at bounding box center [438, 38] width 18 height 7
click at [416, 38] on div "Klienditugi" at bounding box center [408, 38] width 29 height 7
click at [432, 38] on span "English" at bounding box center [438, 38] width 18 height 7
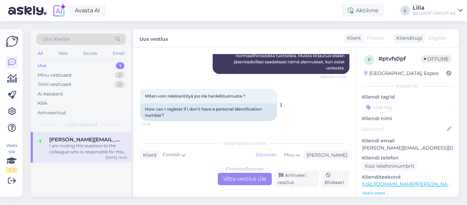
scroll to position [921, 0]
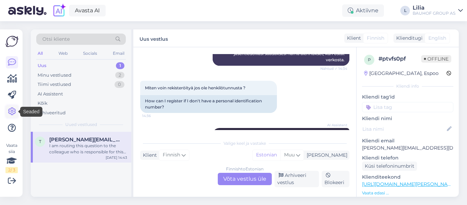
click at [11, 112] on icon at bounding box center [12, 111] width 8 height 8
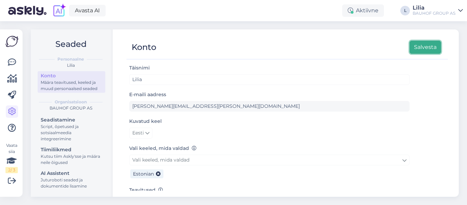
click at [426, 49] on button "Salvesta" at bounding box center [425, 47] width 31 height 13
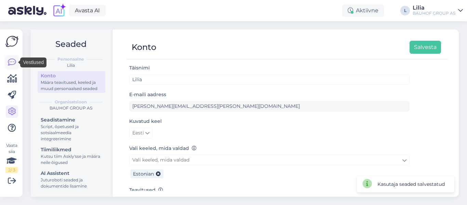
click at [14, 63] on icon at bounding box center [12, 62] width 8 height 8
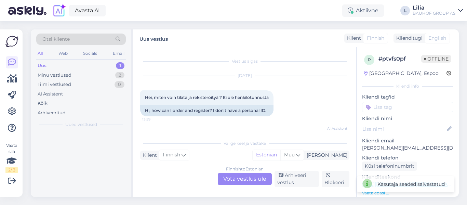
scroll to position [1297, 0]
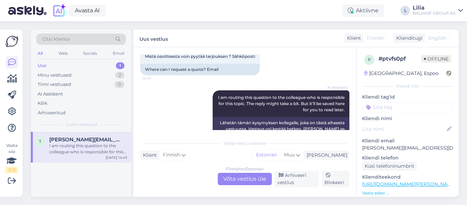
click at [413, 38] on div "Klienditugi" at bounding box center [408, 38] width 29 height 7
click at [440, 38] on span "English" at bounding box center [438, 38] width 18 height 7
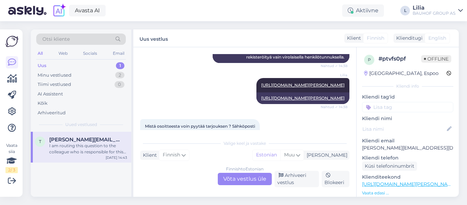
scroll to position [1263, 0]
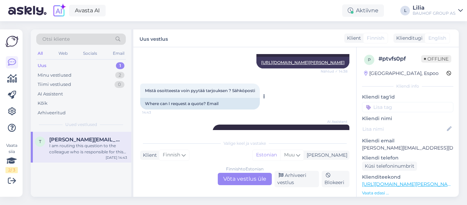
click at [227, 98] on div "Where can I request a quote? Email" at bounding box center [200, 104] width 120 height 12
drag, startPoint x: 258, startPoint y: 71, endPoint x: 144, endPoint y: 72, distance: 113.9
click at [144, 83] on div "Mistä osoitteesta voin pyytää tarjouksen ? Sähköposti 14:43" at bounding box center [200, 90] width 120 height 14
copy span "Mistä osoitteesta voin pyytää tarjouksen ? Sähköposti"
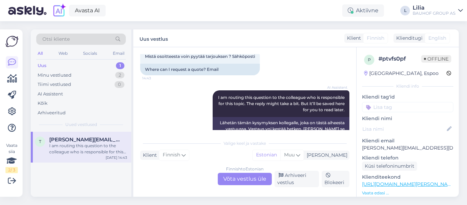
click at [259, 182] on div "Finnish to Estonian Võta vestlus üle" at bounding box center [245, 179] width 54 height 12
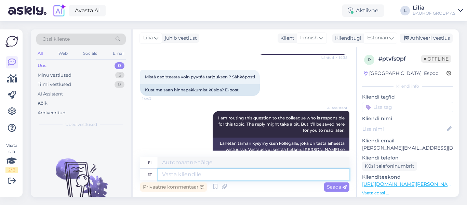
click at [214, 179] on textarea at bounding box center [254, 175] width 192 height 12
type textarea "Saate"
type textarea "[PERSON_NAME]"
type textarea "Saate näiteks"
type textarea "[PERSON_NAME] esimerkiksi"
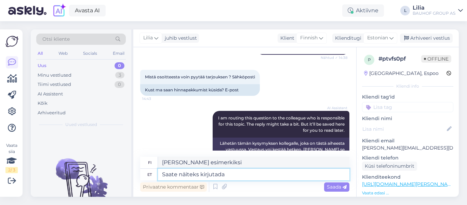
type textarea "Saate näiteks kirjutada"
type textarea "Voit esimerkiksi kirjoittaa"
paste textarea "[EMAIL_ADDRESS][PERSON_NAME][DOMAIN_NAME]"
type textarea "Saate näiteks kirjutada [EMAIL_ADDRESS][PERSON_NAME][DOMAIN_NAME]"
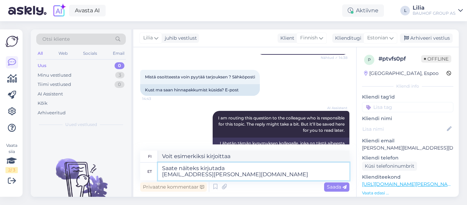
scroll to position [1283, 0]
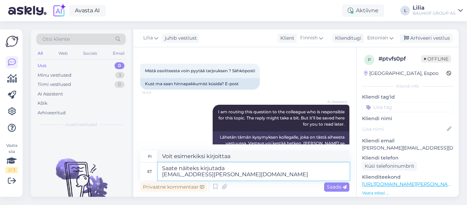
type textarea "[PERSON_NAME] esimerkiksi kirjoittaa [EMAIL_ADDRESS][PERSON_NAME][DOMAIN_NAME]"
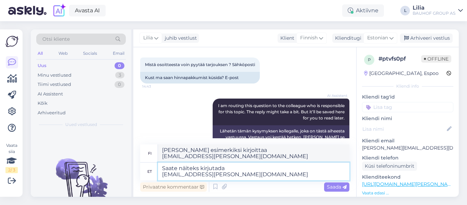
click at [238, 167] on textarea "Saate näiteks kirjutada [EMAIL_ADDRESS][PERSON_NAME][DOMAIN_NAME]" at bounding box center [254, 171] width 192 height 18
type textarea "Saate näiteks kirjutada aadressile [EMAIL_ADDRESS][PERSON_NAME][DOMAIN_NAME]"
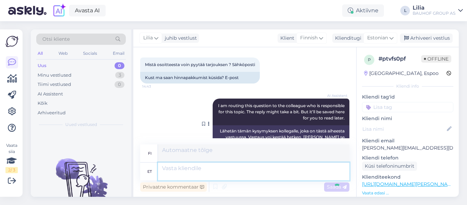
scroll to position [1330, 0]
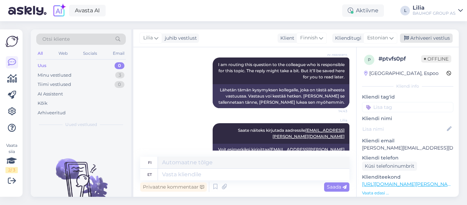
click at [419, 40] on div "Arhiveeri vestlus" at bounding box center [426, 38] width 53 height 9
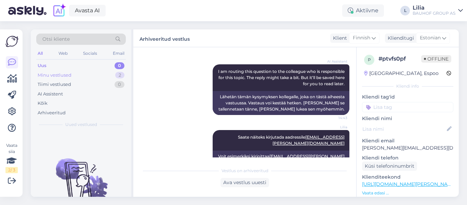
click at [51, 72] on div "Minu vestlused" at bounding box center [55, 75] width 34 height 7
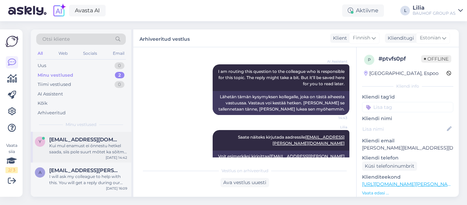
click at [108, 147] on div "Kui mul enamust ei õnnestu hetkel saada, siis pole suurt mõtet ka sõitma hakata…" at bounding box center [88, 149] width 78 height 12
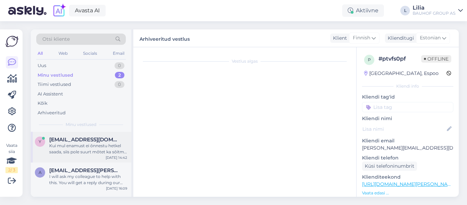
scroll to position [600, 0]
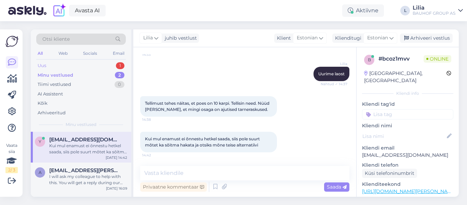
click at [51, 65] on div "Uus 1" at bounding box center [81, 66] width 90 height 10
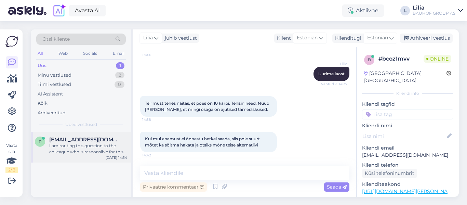
click at [89, 144] on div "I am routing this question to the colleague who is responsible for this topic. …" at bounding box center [88, 149] width 78 height 12
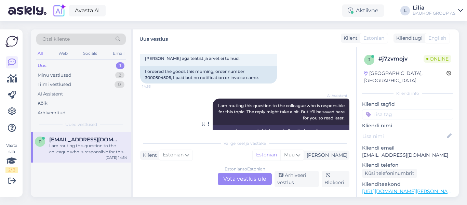
scroll to position [86, 0]
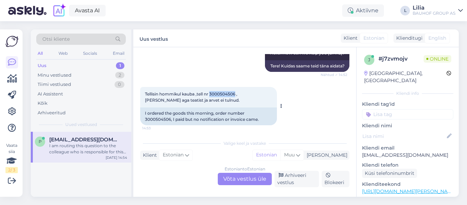
drag, startPoint x: 237, startPoint y: 92, endPoint x: 211, endPoint y: 94, distance: 25.7
click at [211, 94] on span "Tellisin hommikul kauba ,tell nr 3000504506 ,[PERSON_NAME] aga teatist ja arvet…" at bounding box center [192, 96] width 95 height 11
copy span "3000504506"
click at [239, 179] on div "Estonian to Estonian Võta vestlus üle" at bounding box center [245, 179] width 54 height 12
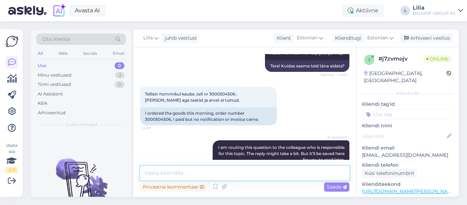
click at [231, 171] on textarea at bounding box center [244, 173] width 209 height 14
type textarea "Tere, e-posti aadress on valesti sisestatud. Saadame uuesti"
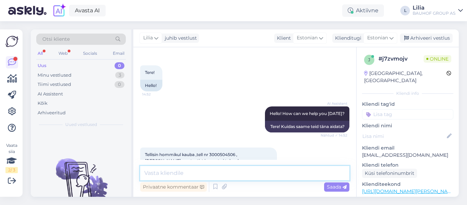
scroll to position [17, 0]
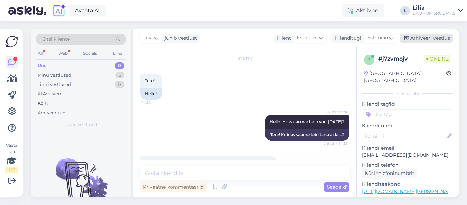
click at [419, 37] on div "Arhiveeri vestlus" at bounding box center [426, 38] width 53 height 9
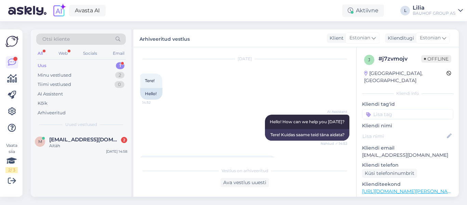
scroll to position [244, 0]
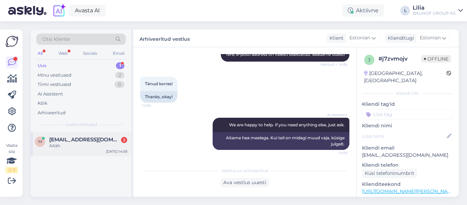
click at [77, 149] on div "m [EMAIL_ADDRESS][DOMAIN_NAME] 2 Aitäh [DATE] 14:58" at bounding box center [81, 144] width 101 height 25
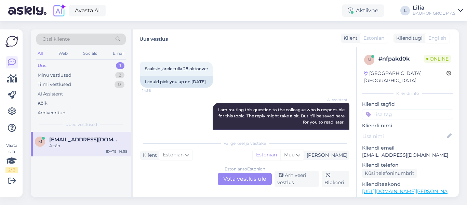
click at [234, 178] on div "Estonian to Estonian Võta vestlus üle" at bounding box center [245, 179] width 54 height 12
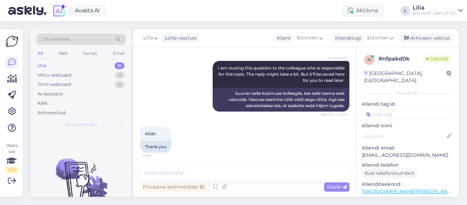
scroll to position [290, 0]
click at [196, 174] on textarea at bounding box center [244, 173] width 209 height 14
click at [237, 174] on textarea at bounding box center [244, 173] width 209 height 14
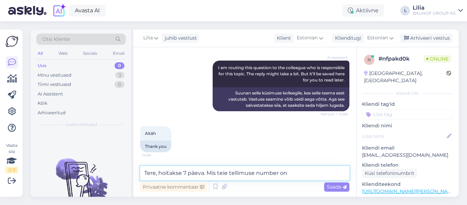
type textarea "Tere, hoitakse 7 päeva. Mis teie tellimuse number on?"
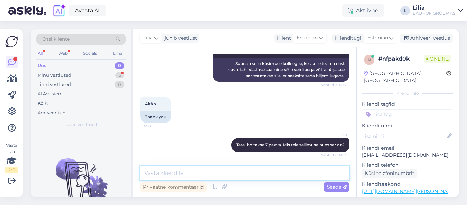
scroll to position [349, 0]
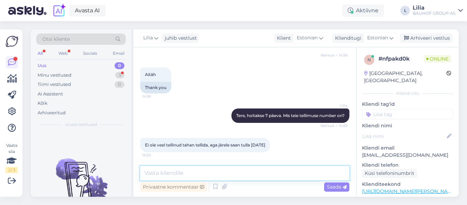
click at [222, 171] on textarea at bounding box center [244, 173] width 209 height 14
type textarea "Sellisel juhul soovitame tellida järgmi"
drag, startPoint x: 250, startPoint y: 174, endPoint x: 71, endPoint y: 166, distance: 178.4
click at [71, 166] on div "Otsi kliente All Web Socials Email Uus 0 Minu vestlused 3 Tiimi vestlused 0 AI …" at bounding box center [245, 112] width 428 height 167
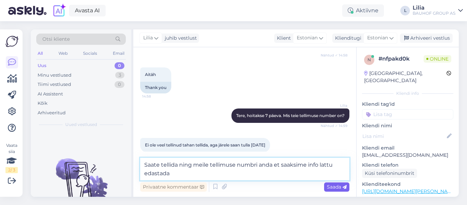
type textarea "Saate tellida ning meile tellimuse numbri anda et saaksime info lattu edastada"
click at [338, 185] on span "Saada" at bounding box center [337, 187] width 20 height 6
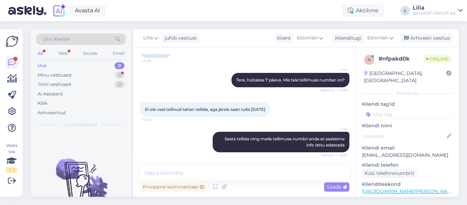
scroll to position [414, 0]
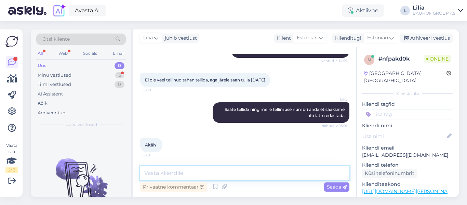
click at [207, 175] on textarea at bounding box center [244, 173] width 209 height 14
click at [337, 154] on div "Aitäh 15:01" at bounding box center [244, 144] width 209 height 29
click at [76, 74] on div "Minu vestlused 3" at bounding box center [81, 75] width 90 height 10
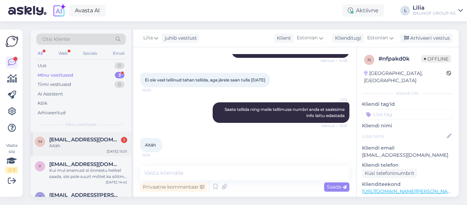
click at [97, 142] on span "[EMAIL_ADDRESS][DOMAIN_NAME]" at bounding box center [84, 139] width 71 height 6
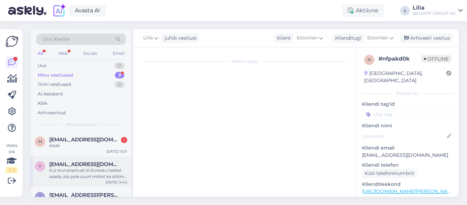
click at [99, 172] on div "Kui mul enamust ei õnnestu hetkel saada, siis pole suurt mõtet ka sõitma hakata…" at bounding box center [88, 173] width 78 height 12
click at [100, 169] on div "Kui mul enamust ei õnnestu hetkel saada, siis pole suurt mõtet ka sõitma hakata…" at bounding box center [88, 173] width 78 height 12
click at [93, 173] on div "Kui mul enamust ei õnnestu hetkel saada, siis pole suurt mõtet ka sõitma hakata…" at bounding box center [88, 173] width 78 height 12
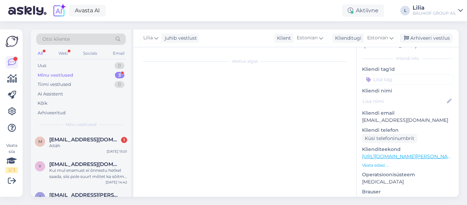
scroll to position [68, 0]
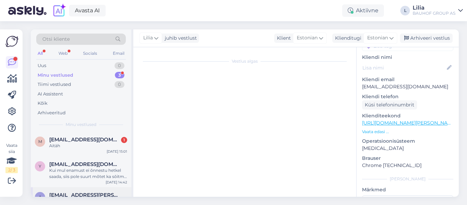
drag, startPoint x: 75, startPoint y: 194, endPoint x: 79, endPoint y: 188, distance: 7.1
click at [75, 194] on span "[EMAIL_ADDRESS][PERSON_NAME][DOMAIN_NAME]" at bounding box center [84, 195] width 71 height 6
click at [93, 168] on div "Kui mul enamust ei õnnestu hetkel saada, siis pole suurt mõtet ka sõitma hakata…" at bounding box center [88, 173] width 78 height 12
click at [57, 144] on div "Aitäh" at bounding box center [88, 146] width 78 height 6
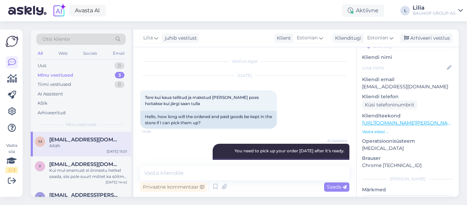
scroll to position [414, 0]
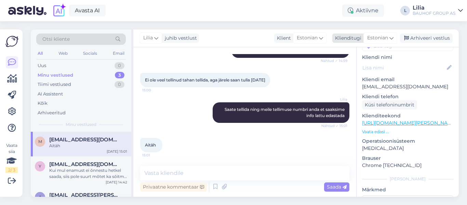
drag, startPoint x: 409, startPoint y: 34, endPoint x: 409, endPoint y: 38, distance: 3.8
click at [409, 34] on div "Arhiveeri vestlus" at bounding box center [426, 38] width 53 height 9
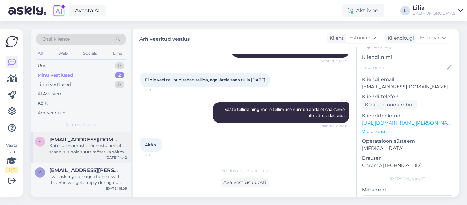
click at [110, 148] on div "Kui mul enamust ei õnnestu hetkel saada, siis pole suurt mõtet ka sõitma hakata…" at bounding box center [88, 149] width 78 height 12
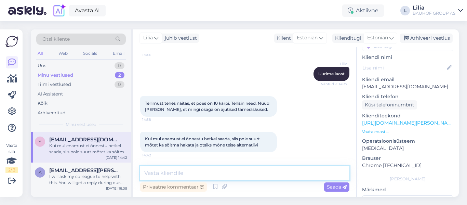
click at [173, 171] on textarea at bounding box center [244, 173] width 209 height 14
type textarea "Tere, 9 pakki on saadaval . 1 pk on juurde tellitud"
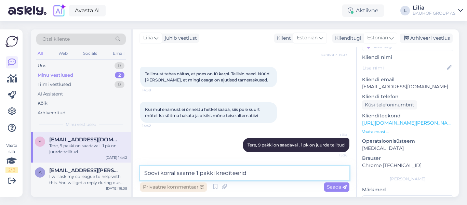
type textarea "Soovi korral saame 1 pakki krediteerida"
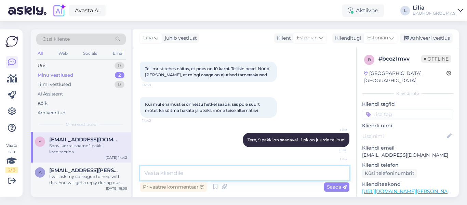
scroll to position [658, 0]
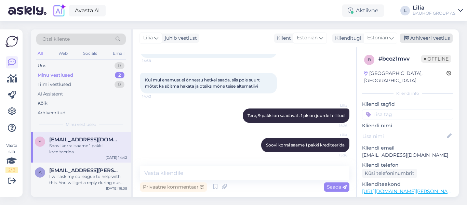
click at [405, 37] on icon at bounding box center [406, 38] width 5 height 5
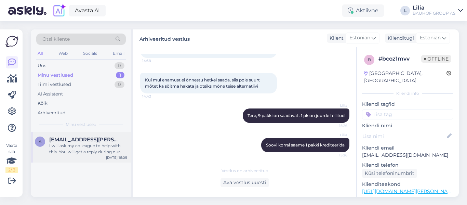
click at [78, 145] on div "I will ask my colleague to help with this. You will get a reply during our work…" at bounding box center [88, 149] width 78 height 12
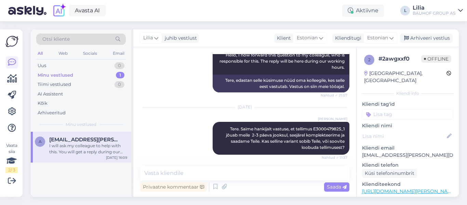
scroll to position [687, 0]
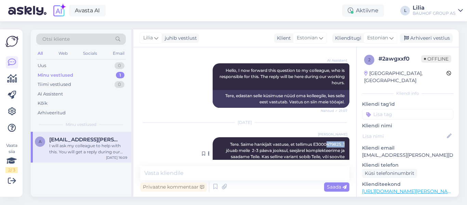
drag, startPoint x: 339, startPoint y: 143, endPoint x: 322, endPoint y: 140, distance: 17.7
click at [322, 140] on div "[PERSON_NAME] Tere. Saime hankijalt vastuse, et tellimus E3000479825_1 jõuab me…" at bounding box center [281, 153] width 137 height 33
click at [339, 146] on span "Tere. Saime hankijalt vastuse, et tellimus E3000479825_1 jõuab meile 2-3 päeva …" at bounding box center [286, 154] width 121 height 24
drag, startPoint x: 343, startPoint y: 144, endPoint x: 309, endPoint y: 144, distance: 34.5
click at [309, 144] on div "[PERSON_NAME] Tere. Saime hankijalt vastuse, et tellimus E3000479825_1 jõuab me…" at bounding box center [281, 153] width 137 height 33
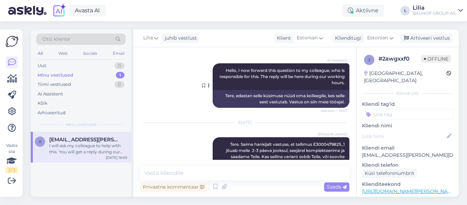
drag, startPoint x: 310, startPoint y: 144, endPoint x: 316, endPoint y: 67, distance: 76.9
click at [316, 66] on div "AI Assistent Hello, I now forward this question to my colleague, who is respons…" at bounding box center [281, 76] width 137 height 27
drag, startPoint x: 342, startPoint y: 143, endPoint x: 307, endPoint y: 144, distance: 35.2
click at [307, 144] on div "[PERSON_NAME] Tere. Saime hankijalt vastuse, et tellimus E3000479825_1 jõuab me…" at bounding box center [281, 153] width 137 height 33
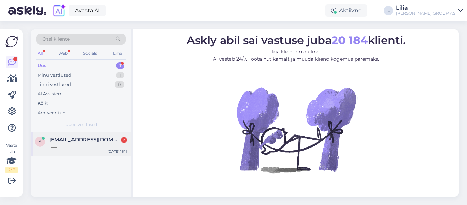
click at [79, 148] on div at bounding box center [88, 146] width 78 height 6
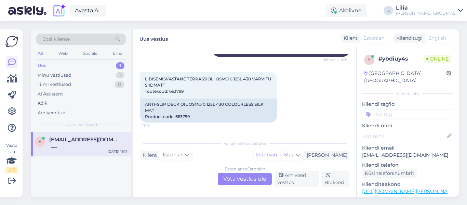
scroll to position [197, 0]
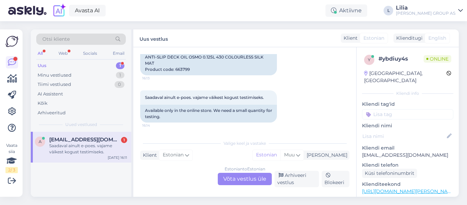
click at [240, 176] on div "Estonian to Estonian Võta vestlus üle" at bounding box center [245, 179] width 54 height 12
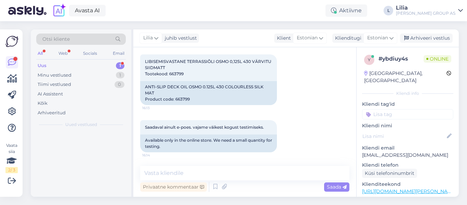
scroll to position [167, 0]
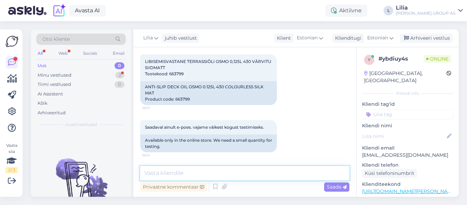
click at [240, 173] on textarea at bounding box center [244, 173] width 209 height 14
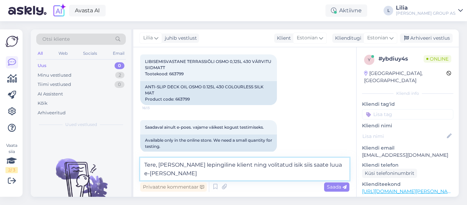
scroll to position [175, 0]
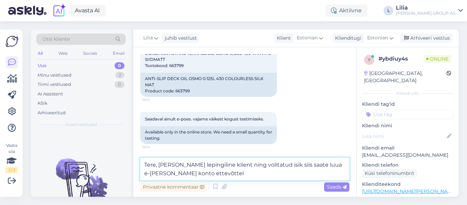
type textarea "Tere, kui olete lepingiline klient ning volitatud isik siis saate luua e-poe ko…"
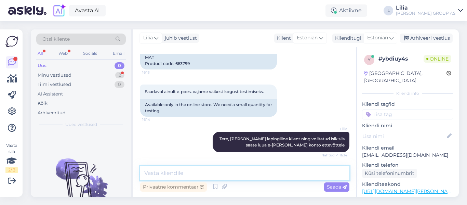
scroll to position [232, 0]
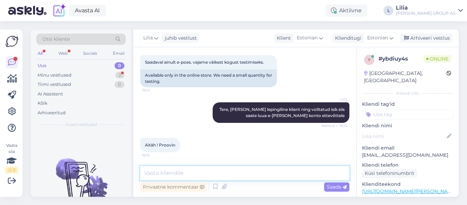
click at [168, 172] on textarea at bounding box center [244, 173] width 209 height 14
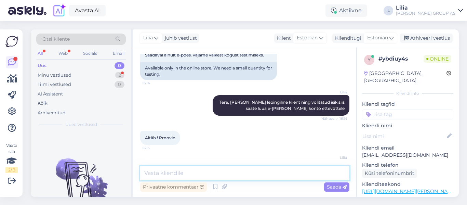
scroll to position [275, 0]
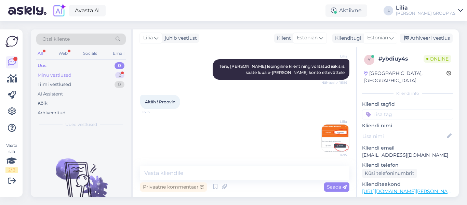
click at [65, 74] on div "Minu vestlused" at bounding box center [55, 75] width 34 height 7
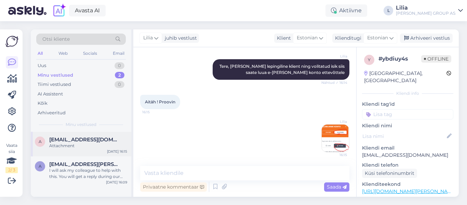
click at [71, 147] on div "Attachment" at bounding box center [88, 146] width 78 height 6
click at [76, 182] on div "A Alina.lanman@gmail.com I will ask my colleague to help with this. You will ge…" at bounding box center [81, 171] width 101 height 31
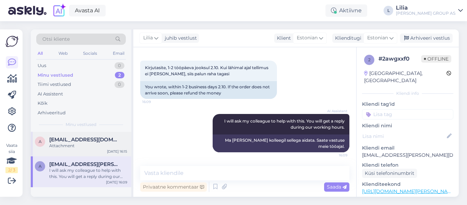
click at [83, 142] on span "aivar.vaarik@thermory.ee" at bounding box center [84, 139] width 71 height 6
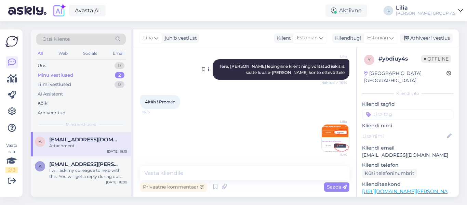
scroll to position [275, 0]
drag, startPoint x: 430, startPoint y: 39, endPoint x: 417, endPoint y: 36, distance: 13.4
click at [430, 39] on div "Arhiveeri vestlus" at bounding box center [426, 38] width 53 height 9
